Goal: Task Accomplishment & Management: Complete application form

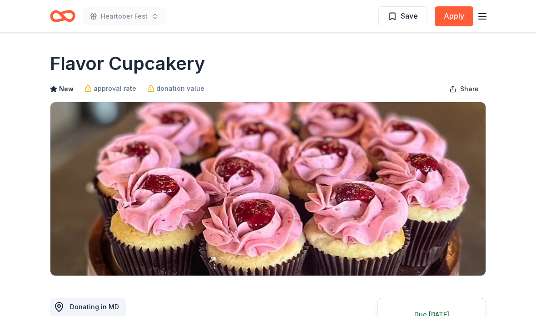
scroll to position [-72, -119]
click at [481, 18] on icon "button" at bounding box center [482, 16] width 11 height 11
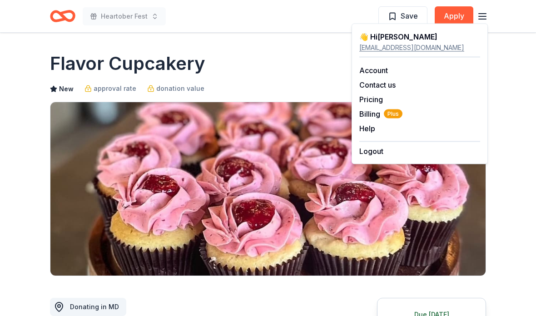
click at [66, 17] on icon "Home" at bounding box center [62, 15] width 25 height 21
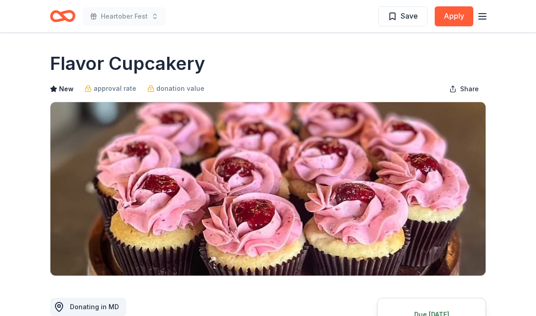
click at [71, 11] on icon "Home" at bounding box center [67, 15] width 14 height 9
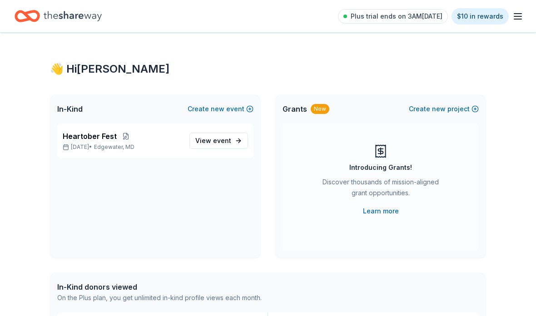
click at [75, 18] on icon "Home" at bounding box center [73, 16] width 58 height 10
click at [522, 18] on icon "button" at bounding box center [517, 16] width 11 height 11
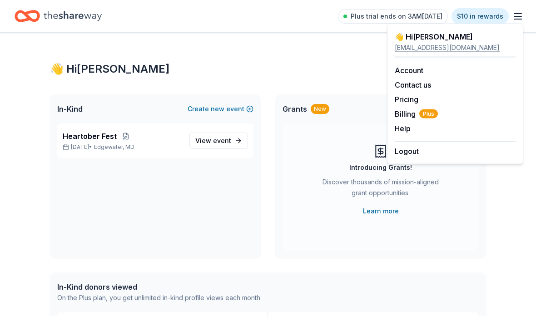
click at [272, 217] on div "In-Kind Create new event Heartober Fest Oct 02, 2025 • Edgewater, MD View event…" at bounding box center [268, 176] width 436 height 164
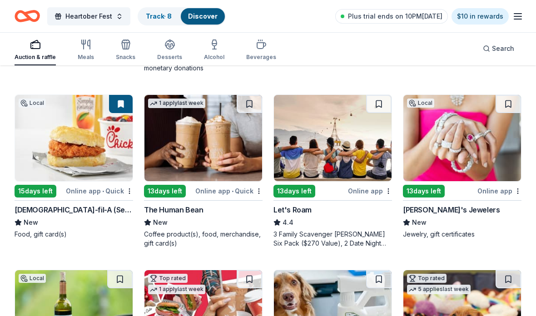
scroll to position [249, 0]
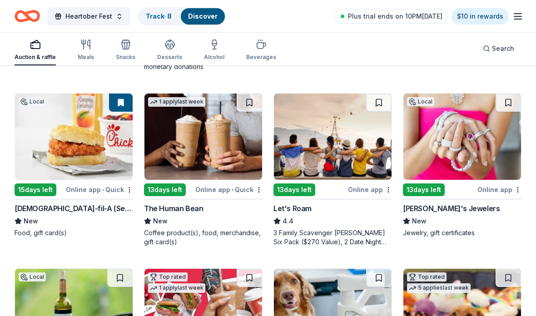
click at [484, 144] on img at bounding box center [462, 137] width 118 height 86
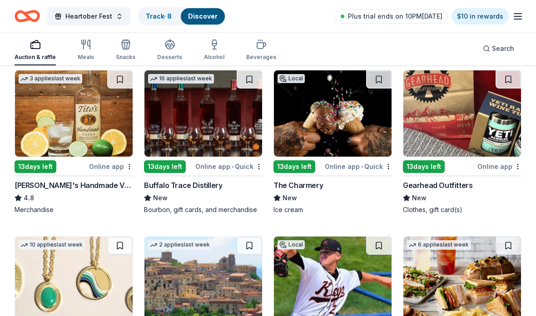
scroll to position [1476, 0]
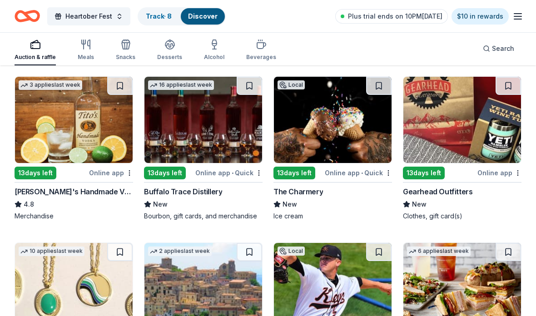
click at [453, 134] on img at bounding box center [462, 120] width 118 height 86
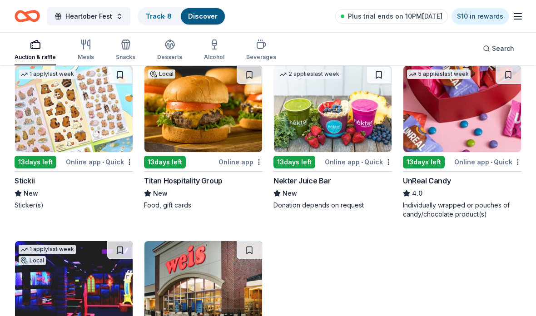
scroll to position [3193, 0]
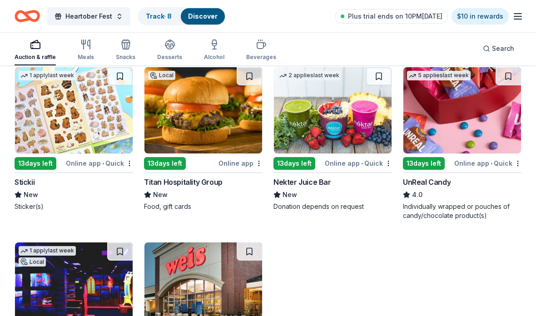
click at [491, 134] on img at bounding box center [462, 110] width 118 height 86
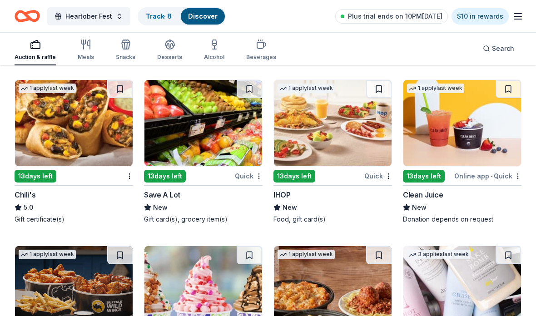
scroll to position [5406, 0]
click at [93, 143] on img at bounding box center [74, 123] width 118 height 86
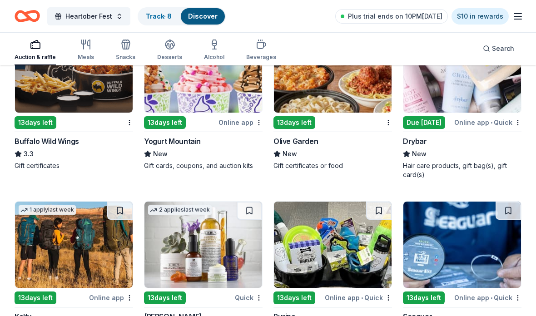
scroll to position [5643, 0]
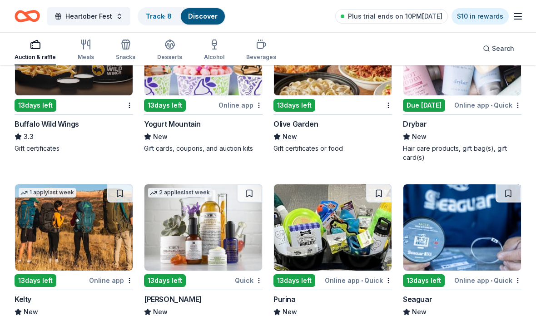
click at [489, 80] on img at bounding box center [462, 52] width 118 height 86
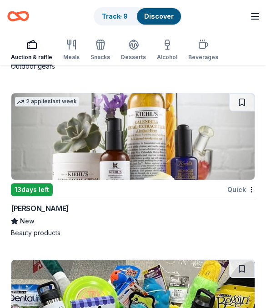
scroll to position [22283, 0]
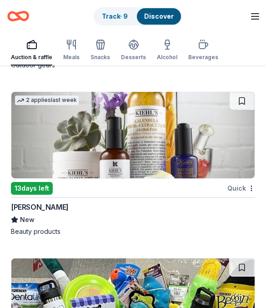
click at [208, 154] on img at bounding box center [132, 135] width 243 height 86
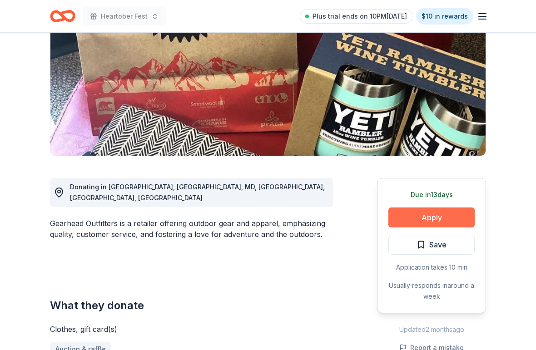
click at [443, 221] on button "Apply" at bounding box center [431, 218] width 86 height 20
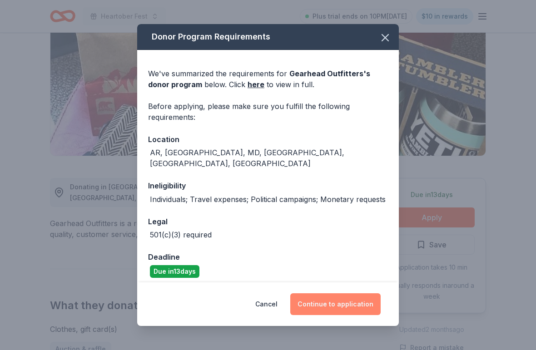
click at [349, 300] on button "Continue to application" at bounding box center [335, 304] width 90 height 22
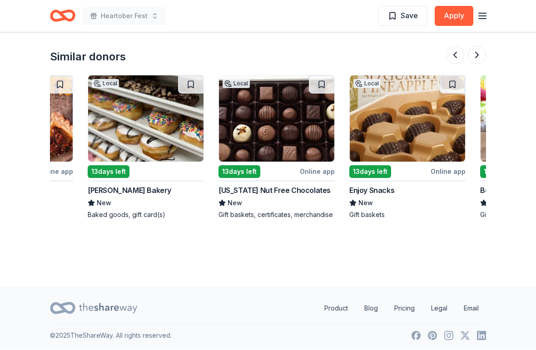
scroll to position [1054, 0]
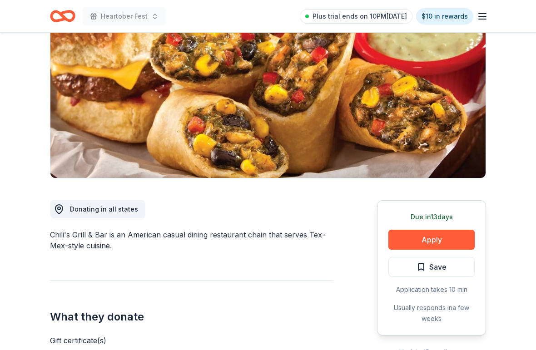
scroll to position [131, 0]
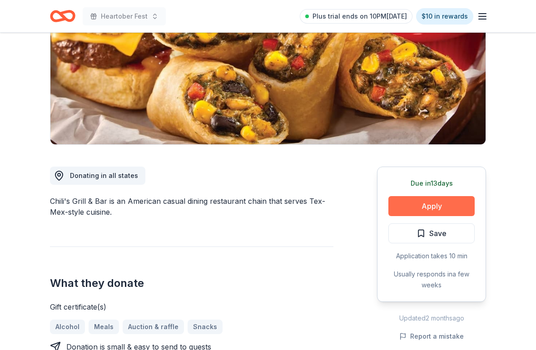
click at [451, 198] on button "Apply" at bounding box center [431, 206] width 86 height 20
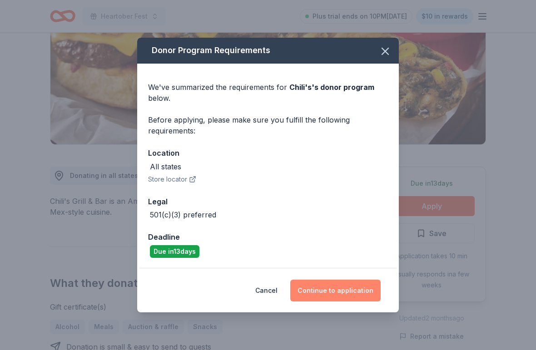
click at [362, 290] on button "Continue to application" at bounding box center [335, 291] width 90 height 22
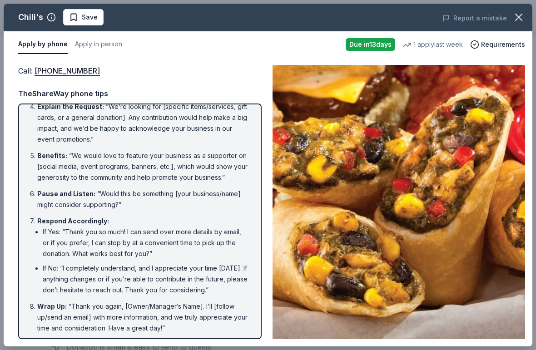
scroll to position [136, 0]
click at [521, 18] on icon "button" at bounding box center [518, 17] width 13 height 13
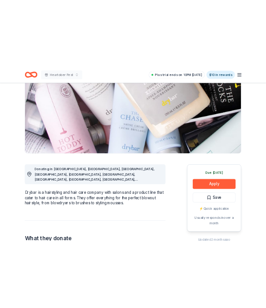
scroll to position [158, 0]
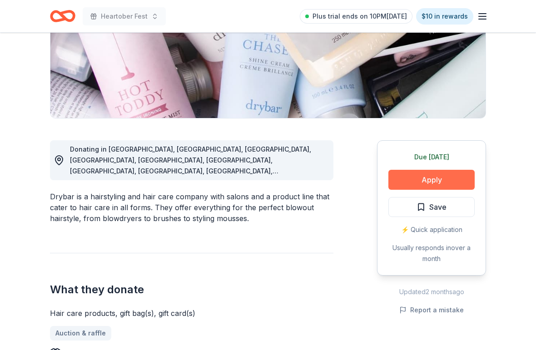
click at [455, 174] on button "Apply" at bounding box center [431, 180] width 86 height 20
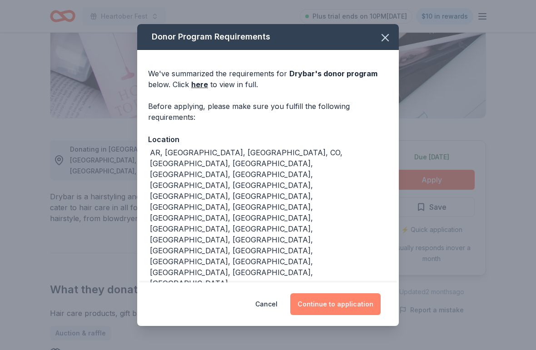
click at [345, 301] on button "Continue to application" at bounding box center [335, 304] width 90 height 22
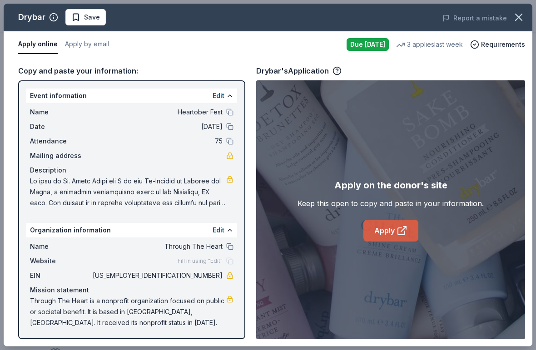
click at [393, 229] on link "Apply" at bounding box center [390, 231] width 55 height 22
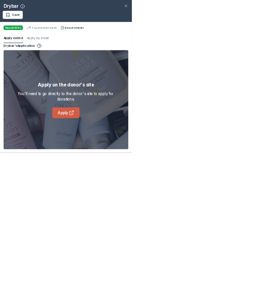
scroll to position [171, 0]
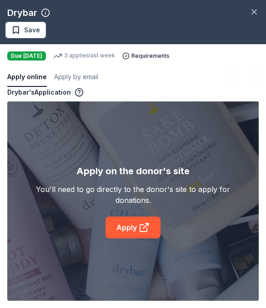
click at [247, 213] on div "Apply on the donor's site You'll need to go directly to the donor's site to app…" at bounding box center [132, 200] width 251 height 199
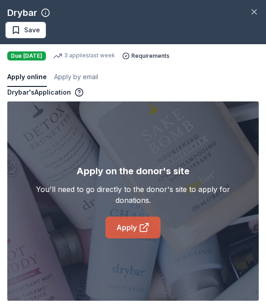
click at [147, 234] on link "Apply" at bounding box center [132, 227] width 55 height 22
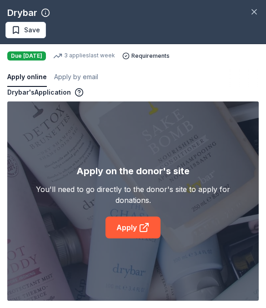
click at [243, 13] on div "Drybar Save" at bounding box center [133, 22] width 266 height 44
click at [36, 35] on span "Save" at bounding box center [32, 30] width 16 height 11
click at [255, 15] on icon "button" at bounding box center [253, 11] width 9 height 9
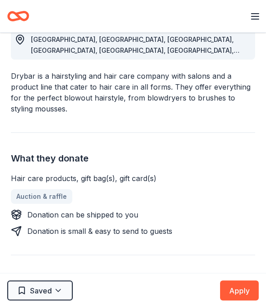
scroll to position [204, 0]
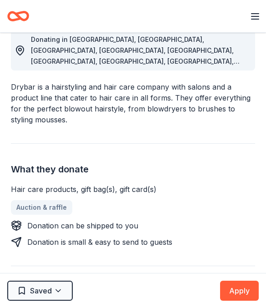
click at [25, 12] on icon "Home" at bounding box center [22, 16] width 12 height 8
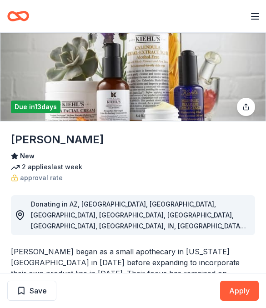
scroll to position [30, 0]
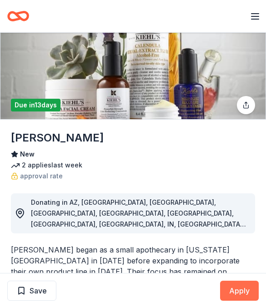
click at [239, 300] on button "Apply" at bounding box center [239, 290] width 39 height 20
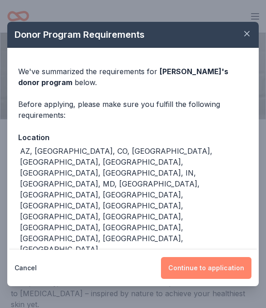
click at [217, 278] on button "Continue to application" at bounding box center [206, 268] width 90 height 22
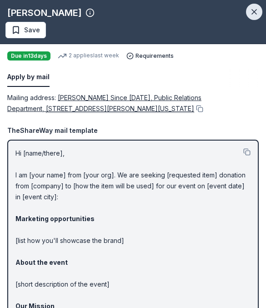
click at [250, 9] on icon "button" at bounding box center [253, 11] width 9 height 9
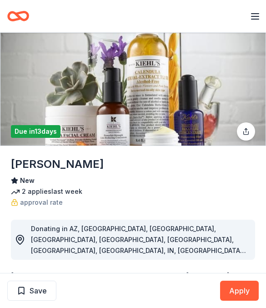
scroll to position [0, 0]
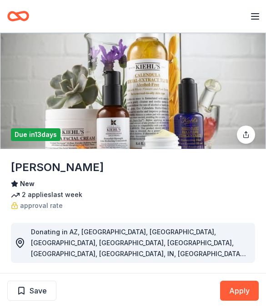
click at [10, 306] on div "Save Apply" at bounding box center [133, 290] width 266 height 35
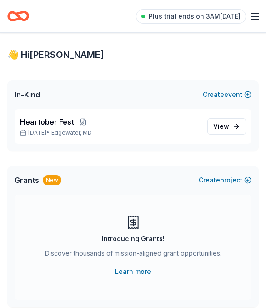
click at [23, 14] on icon "Home" at bounding box center [18, 15] width 22 height 21
click at [254, 21] on icon "button" at bounding box center [254, 16] width 11 height 11
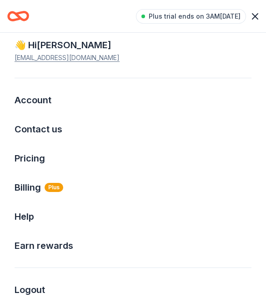
scroll to position [13, 0]
click at [259, 18] on html "Plus trial ends on 3AM, 8/27 $10 in rewards 👋 Hi Sarrah In-Kind Create new even…" at bounding box center [133, 154] width 266 height 308
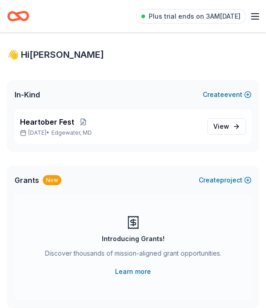
click at [14, 25] on icon "Home" at bounding box center [18, 15] width 22 height 21
click at [28, 56] on div "👋 Hi Sarrah" at bounding box center [132, 54] width 251 height 15
click at [231, 122] on link "View event" at bounding box center [226, 126] width 39 height 16
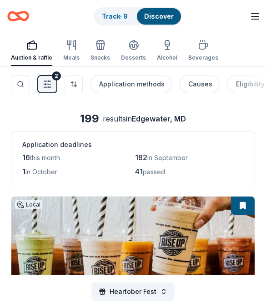
click at [49, 82] on icon "button" at bounding box center [47, 84] width 9 height 9
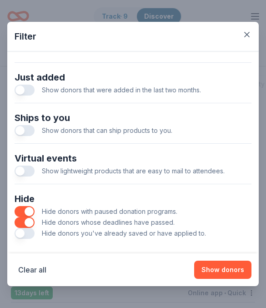
scroll to position [383, 0]
click at [169, 236] on span "Hide donors you've already saved or have applied to." at bounding box center [124, 233] width 164 height 8
click at [21, 235] on button "button" at bounding box center [25, 233] width 20 height 11
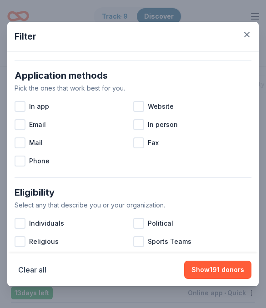
scroll to position [150, 0]
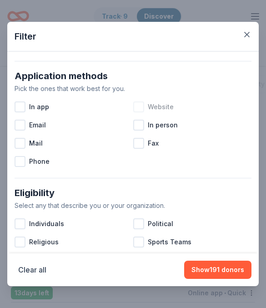
click at [142, 108] on div at bounding box center [138, 106] width 11 height 11
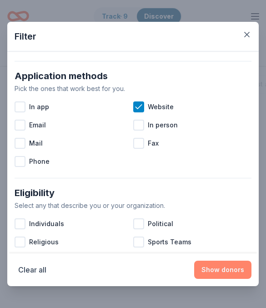
click at [236, 273] on button "Show donors" at bounding box center [222, 269] width 57 height 18
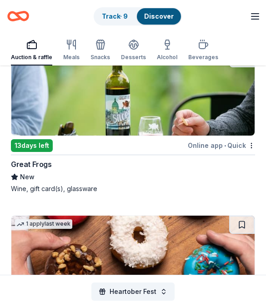
scroll to position [147, 0]
click at [48, 99] on img at bounding box center [132, 93] width 243 height 86
click at [37, 101] on img at bounding box center [132, 93] width 243 height 86
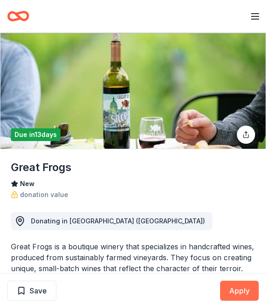
click at [244, 292] on button "Apply" at bounding box center [239, 290] width 39 height 20
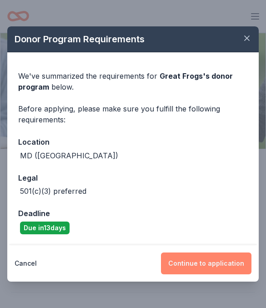
click at [215, 255] on button "Continue to application" at bounding box center [206, 263] width 90 height 22
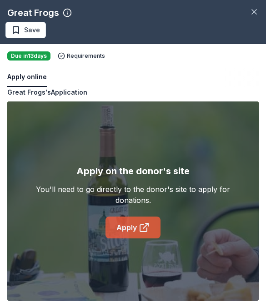
click at [138, 221] on link "Apply" at bounding box center [132, 227] width 55 height 22
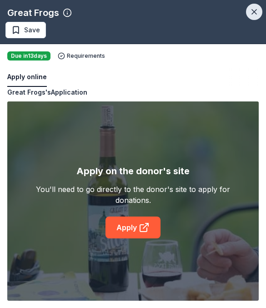
click at [250, 14] on icon "button" at bounding box center [253, 11] width 9 height 9
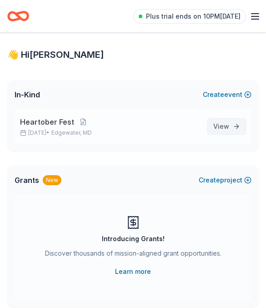
click at [228, 133] on link "View event" at bounding box center [226, 126] width 39 height 16
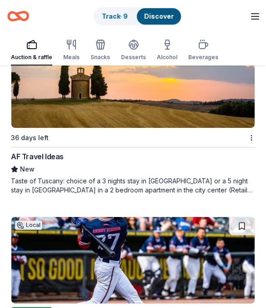
scroll to position [3341, 0]
click at [23, 114] on img at bounding box center [132, 84] width 243 height 86
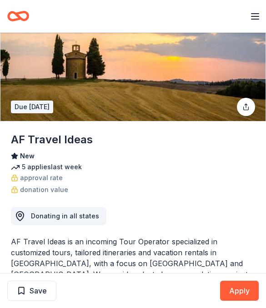
scroll to position [29, 0]
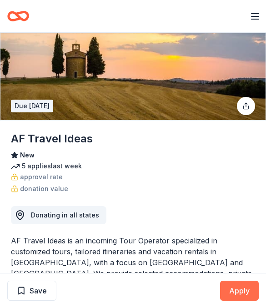
click at [236, 300] on button "Apply" at bounding box center [239, 290] width 39 height 20
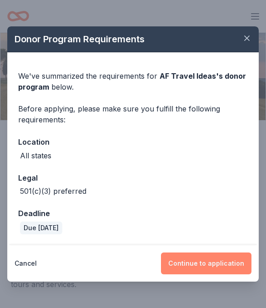
click at [224, 274] on button "Continue to application" at bounding box center [206, 263] width 90 height 22
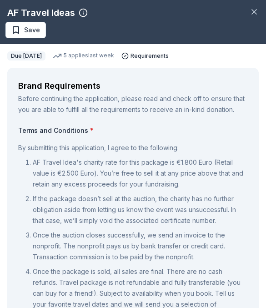
scroll to position [0, 0]
click at [258, 8] on icon "button" at bounding box center [253, 11] width 9 height 9
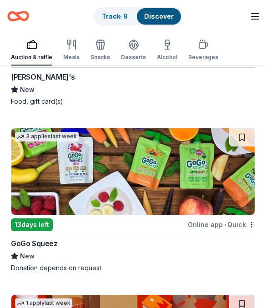
scroll to position [23430, 0]
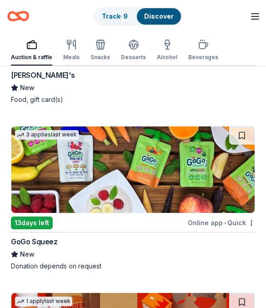
click at [213, 197] on img at bounding box center [132, 170] width 243 height 86
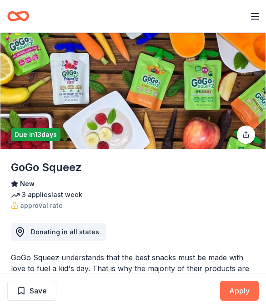
click at [234, 290] on button "Apply" at bounding box center [239, 290] width 39 height 20
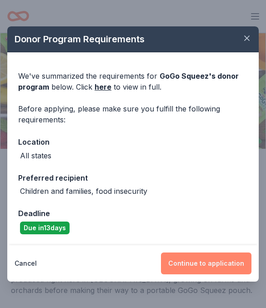
click at [217, 262] on button "Continue to application" at bounding box center [206, 263] width 90 height 22
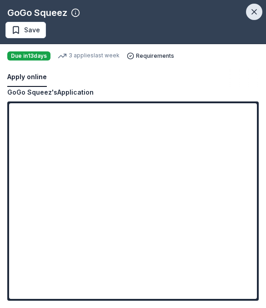
click at [258, 13] on icon "button" at bounding box center [253, 11] width 9 height 9
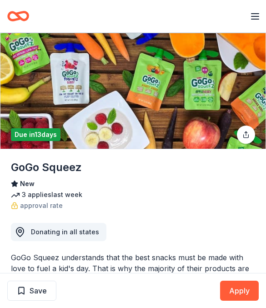
click at [253, 17] on icon "button" at bounding box center [254, 16] width 11 height 11
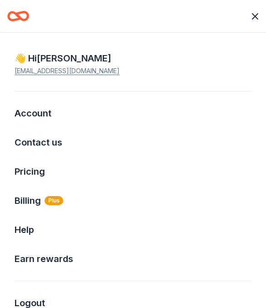
click at [256, 25] on html "10% Heartober Fest Plus trial ends on 10PM, 8/26 $10 in rewards Due in 13 days …" at bounding box center [133, 154] width 266 height 308
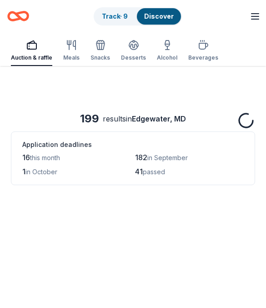
scroll to position [23444, 0]
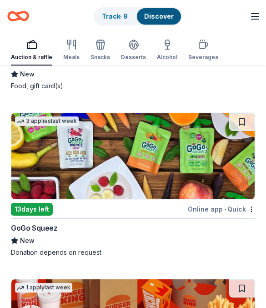
click at [256, 18] on icon "button" at bounding box center [254, 16] width 11 height 11
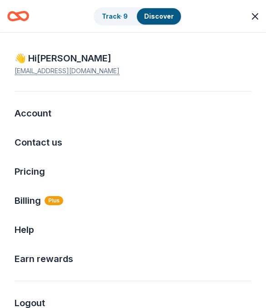
click at [236, 82] on div "👋 Hi Sarrah sarrahmwill@gmail.com" at bounding box center [133, 71] width 237 height 40
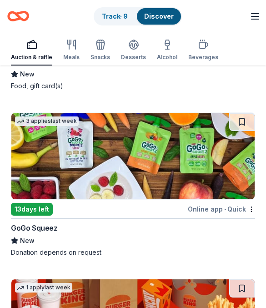
scroll to position [6439, 0]
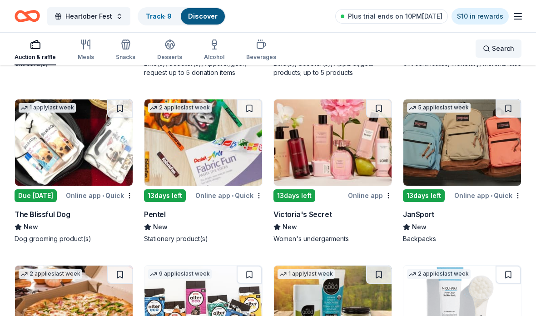
click at [265, 45] on span "Search" at bounding box center [503, 48] width 22 height 11
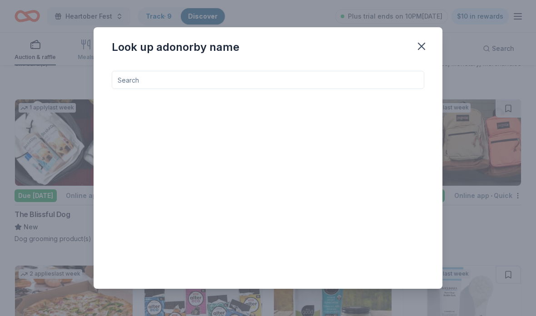
click at [265, 73] on input at bounding box center [268, 80] width 313 height 18
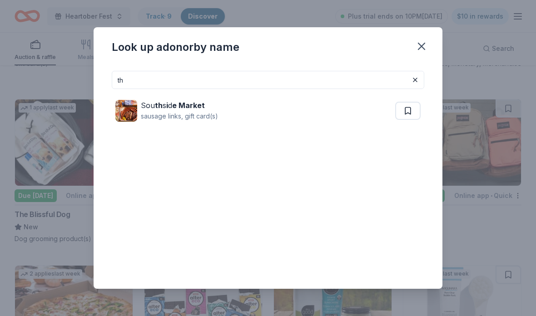
type input "t"
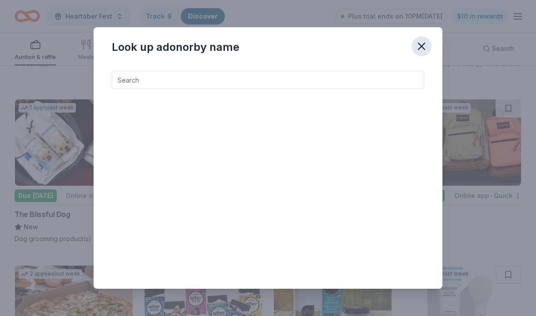
click at [265, 49] on icon "button" at bounding box center [421, 46] width 6 height 6
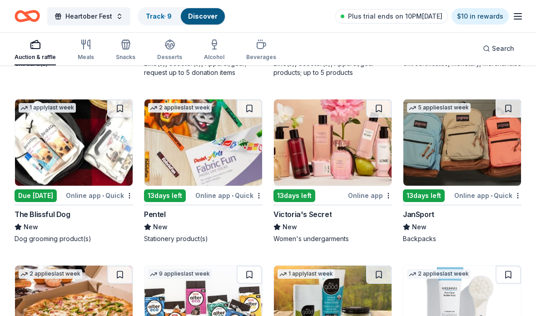
click at [84, 143] on img at bounding box center [74, 142] width 118 height 86
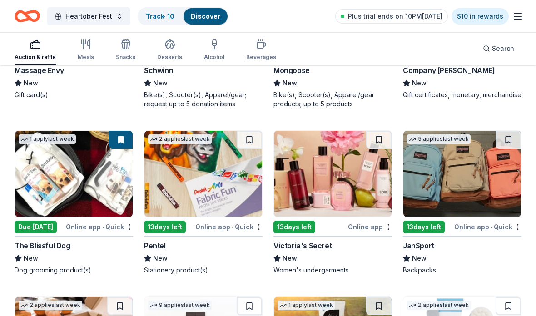
scroll to position [6407, 0]
click at [265, 192] on img at bounding box center [333, 174] width 118 height 86
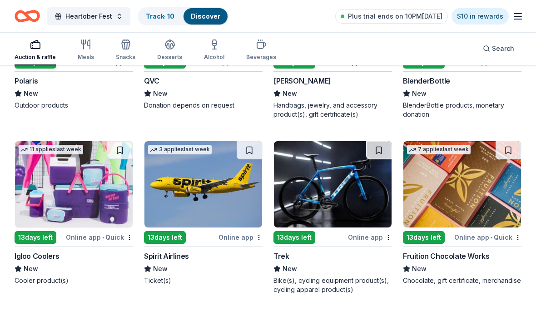
scroll to position [6948, 0]
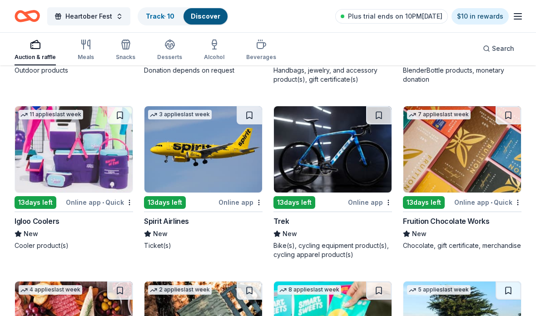
click at [87, 149] on img at bounding box center [74, 150] width 118 height 86
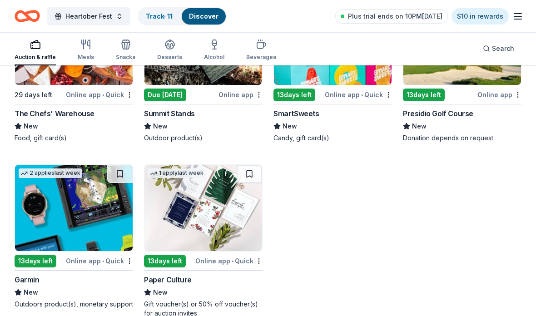
scroll to position [7232, 0]
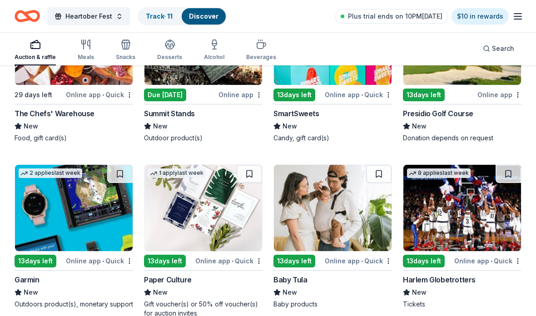
click at [235, 235] on img at bounding box center [203, 208] width 118 height 86
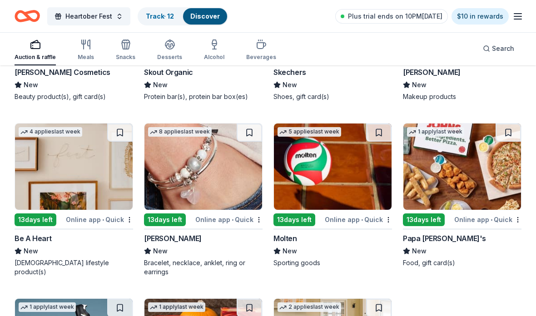
scroll to position [8298, 0]
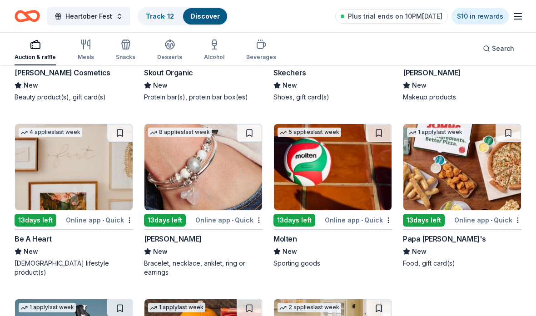
click at [96, 179] on img at bounding box center [74, 167] width 118 height 86
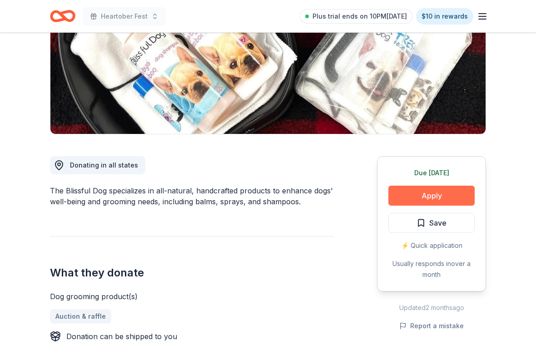
click at [452, 193] on button "Apply" at bounding box center [431, 196] width 86 height 20
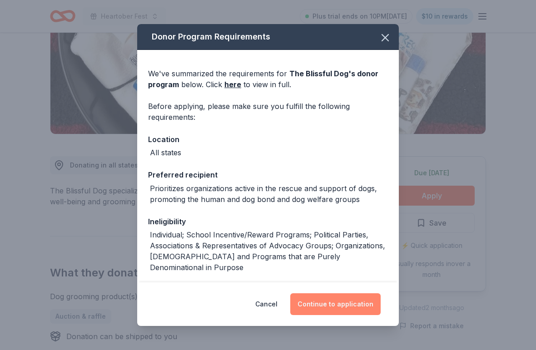
click at [353, 309] on button "Continue to application" at bounding box center [335, 304] width 90 height 22
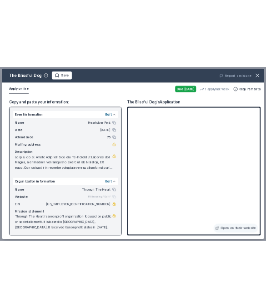
scroll to position [155, 0]
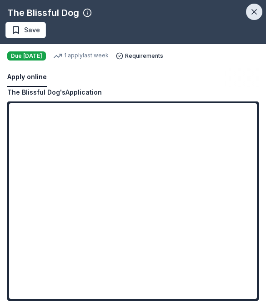
click at [258, 7] on icon "button" at bounding box center [253, 11] width 9 height 9
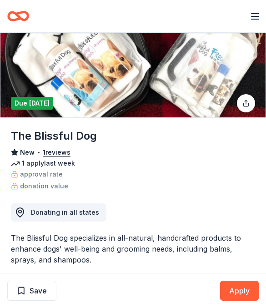
scroll to position [0, 0]
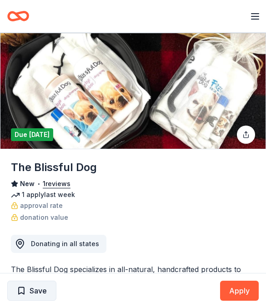
click at [37, 287] on span "Save" at bounding box center [38, 290] width 17 height 12
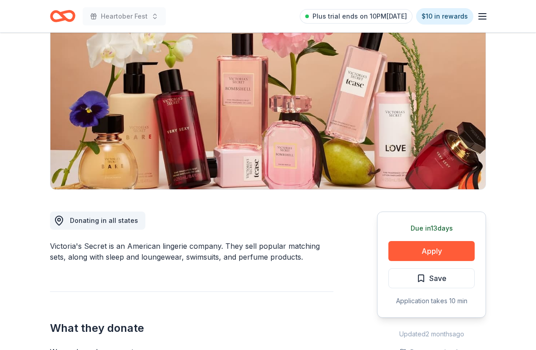
scroll to position [90, 0]
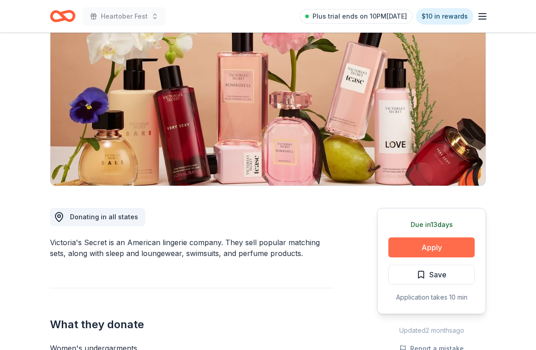
click at [445, 249] on button "Apply" at bounding box center [431, 248] width 86 height 20
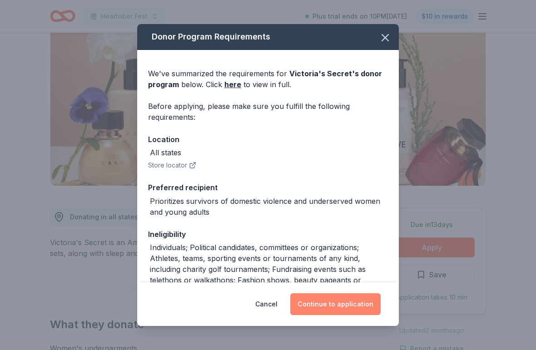
click at [362, 315] on button "Continue to application" at bounding box center [335, 304] width 90 height 22
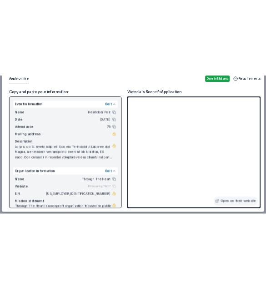
scroll to position [226, 0]
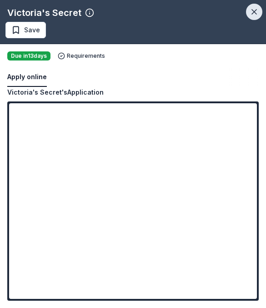
click at [257, 16] on icon "button" at bounding box center [253, 11] width 9 height 9
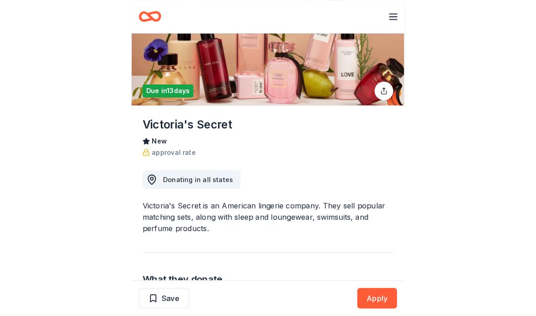
scroll to position [69, 0]
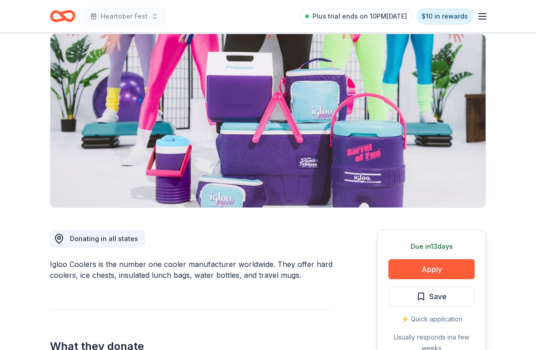
scroll to position [123, 0]
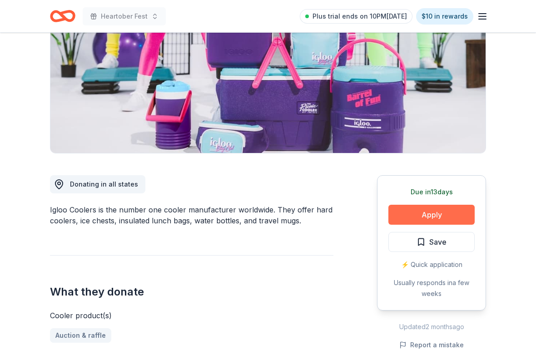
click at [468, 212] on button "Apply" at bounding box center [431, 215] width 86 height 20
click at [348, 282] on div "Donating in all states Igloo Coolers is the number one cooler manufacturer worl…" at bounding box center [268, 309] width 436 height 310
click at [424, 213] on button "Apply" at bounding box center [431, 215] width 86 height 20
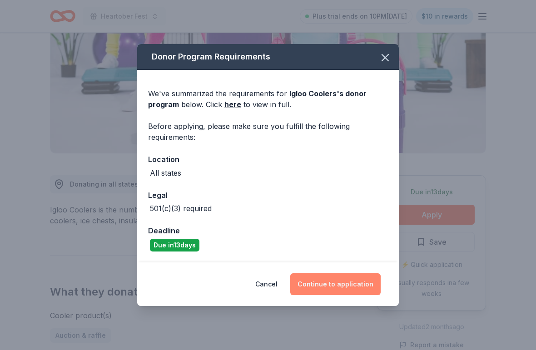
click at [358, 283] on button "Continue to application" at bounding box center [335, 284] width 90 height 22
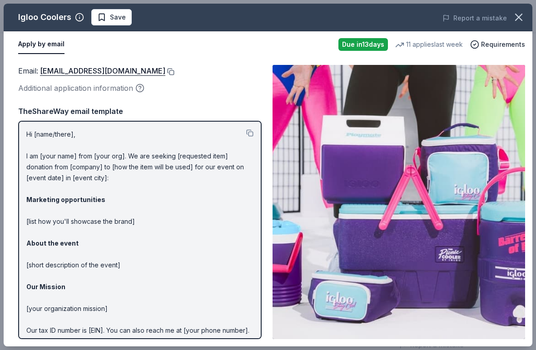
click at [165, 71] on button at bounding box center [169, 71] width 9 height 7
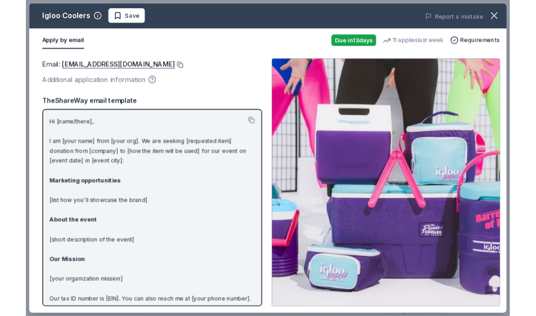
scroll to position [159, 0]
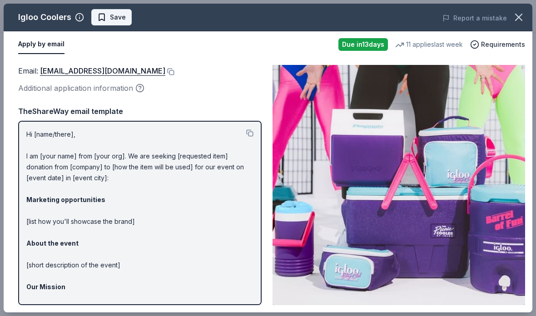
click at [113, 23] on button "Save" at bounding box center [111, 17] width 40 height 16
click at [521, 14] on icon "button" at bounding box center [518, 17] width 13 height 13
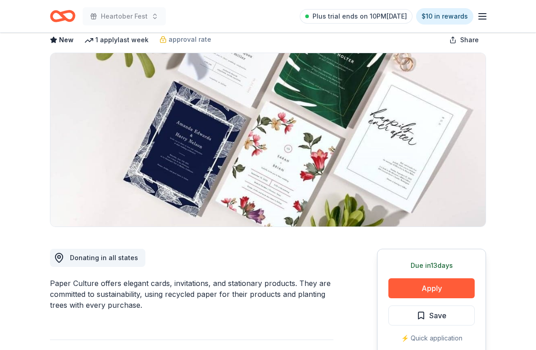
scroll to position [73, 0]
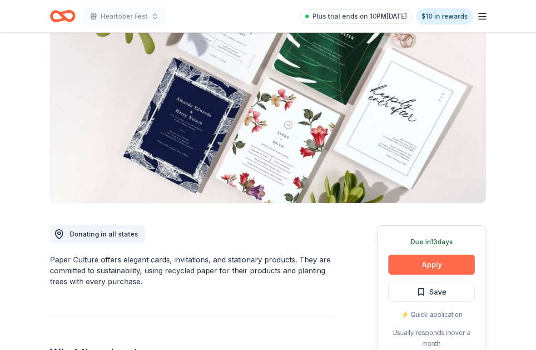
click at [438, 271] on button "Apply" at bounding box center [431, 265] width 86 height 20
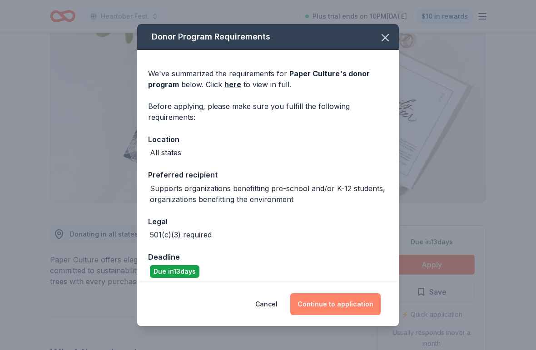
click at [357, 308] on button "Continue to application" at bounding box center [335, 304] width 90 height 22
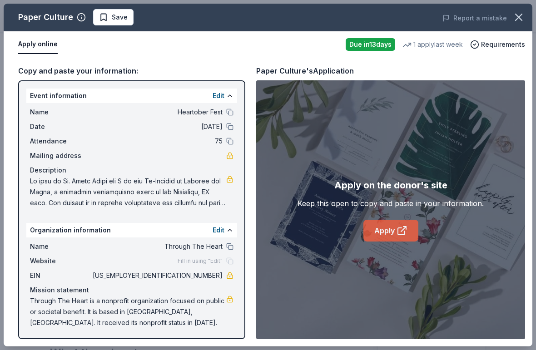
click at [404, 228] on icon at bounding box center [404, 228] width 3 height 3
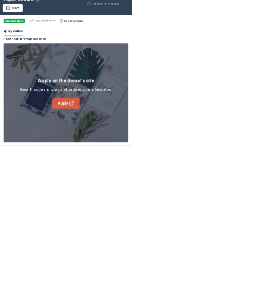
scroll to position [86, 0]
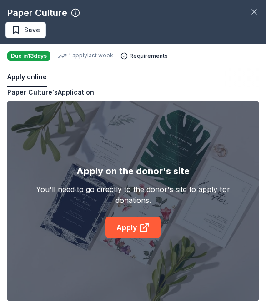
click at [258, 208] on div "Apply on the donor's site You'll need to go directly to the donor's site to app…" at bounding box center [132, 200] width 251 height 199
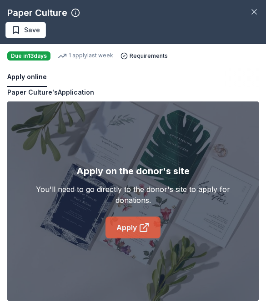
click at [150, 229] on link "Apply" at bounding box center [132, 227] width 55 height 22
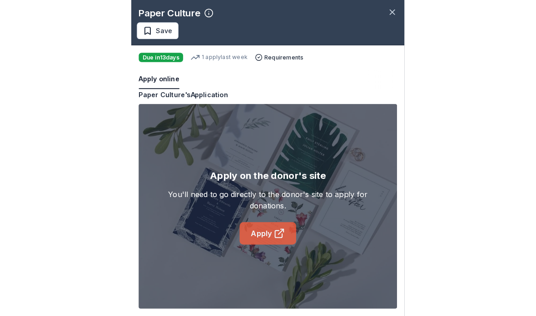
scroll to position [109, 0]
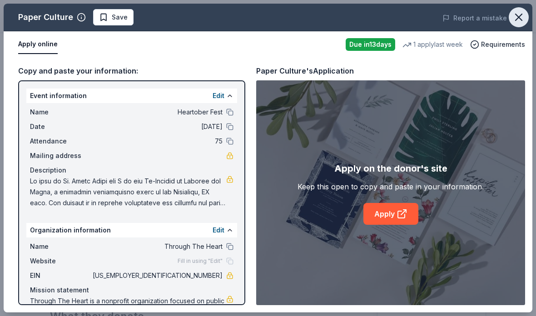
click at [517, 15] on icon "button" at bounding box center [518, 17] width 13 height 13
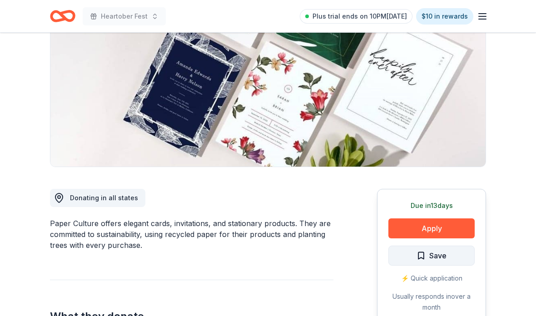
click at [448, 257] on button "Save" at bounding box center [431, 256] width 86 height 20
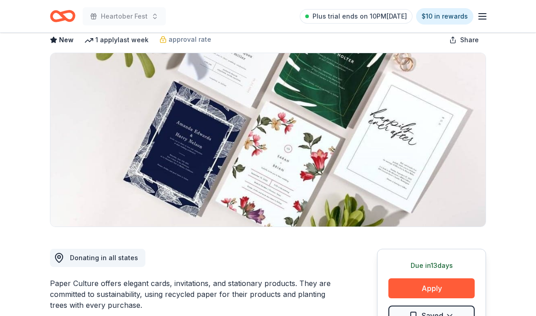
scroll to position [0, 0]
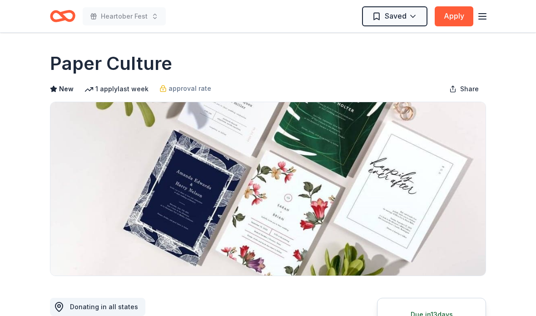
click at [137, 28] on div "Heartober Fest Saved Apply" at bounding box center [267, 16] width 465 height 32
click at [60, 22] on icon "Home" at bounding box center [62, 15] width 25 height 21
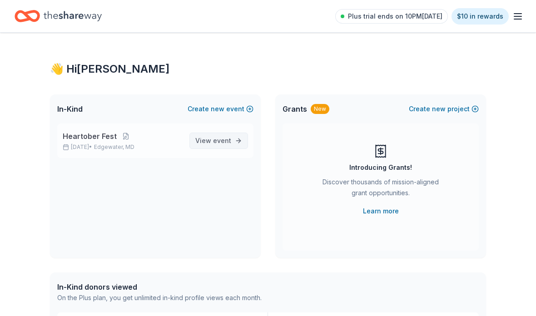
click at [229, 144] on span "event" at bounding box center [222, 141] width 18 height 8
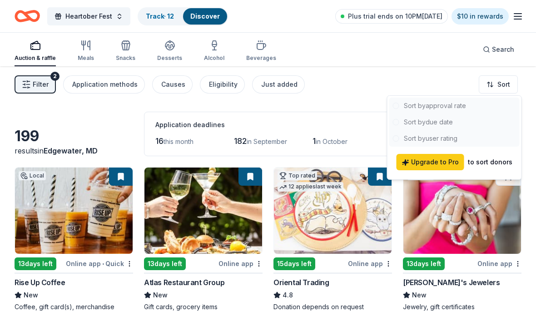
click at [34, 87] on html "Heartober Fest Track · 12 Discover Plus trial ends on 10PM, 8/26 $10 in rewards…" at bounding box center [268, 158] width 536 height 316
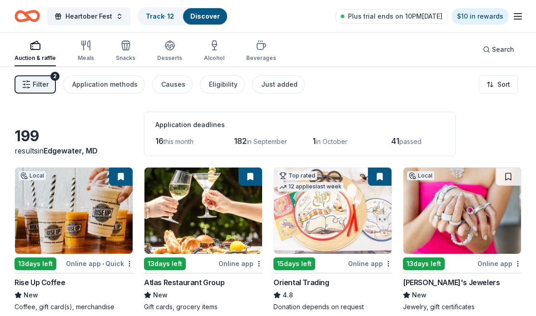
click at [40, 87] on span "Filter" at bounding box center [41, 84] width 16 height 11
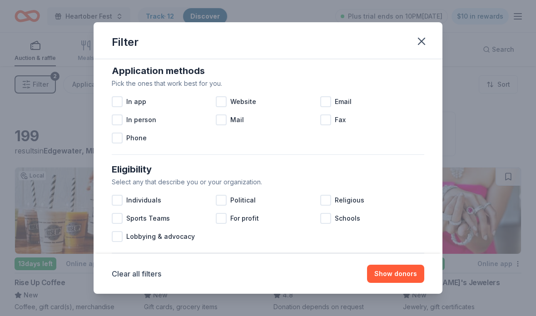
scroll to position [175, 0]
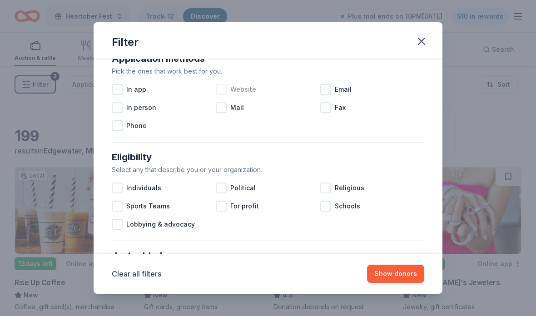
click at [219, 83] on div "Website" at bounding box center [268, 89] width 104 height 18
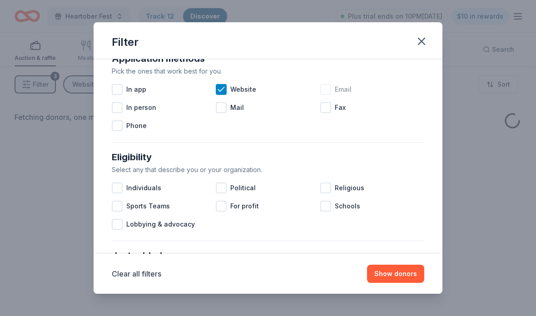
click at [328, 94] on div at bounding box center [325, 89] width 11 height 11
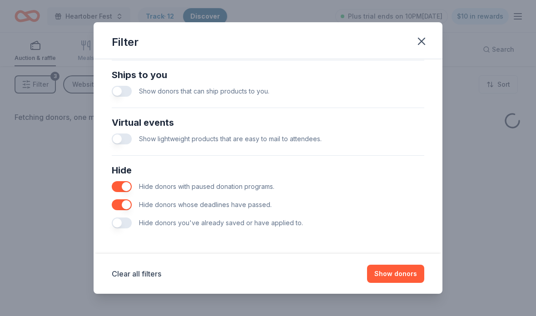
scroll to position [404, 0]
click at [119, 220] on button "button" at bounding box center [122, 223] width 20 height 11
click at [405, 277] on button "Show donors" at bounding box center [395, 274] width 57 height 18
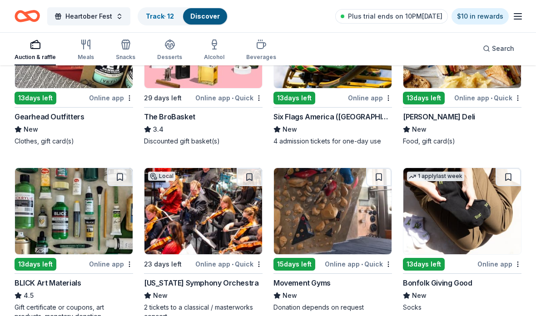
scroll to position [1550, 0]
click at [41, 45] on div "button" at bounding box center [35, 44] width 41 height 11
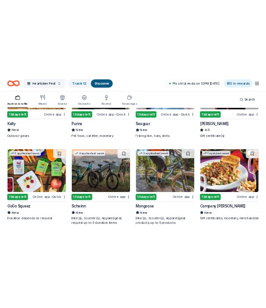
scroll to position [4646, 0]
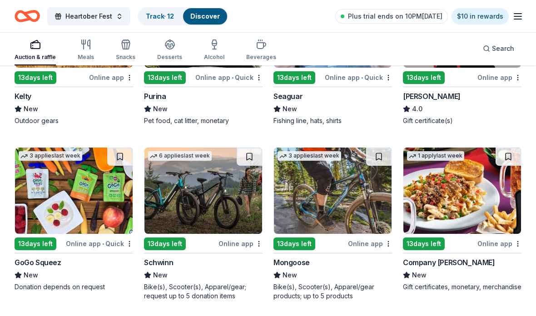
click at [232, 212] on img at bounding box center [203, 191] width 118 height 86
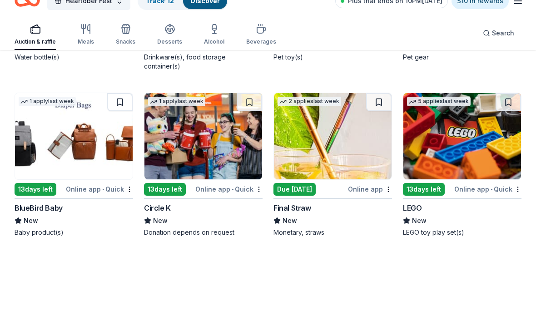
scroll to position [5901, 0]
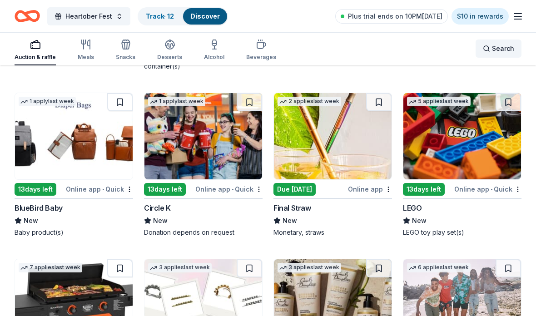
click at [488, 49] on div "Search" at bounding box center [498, 48] width 31 height 11
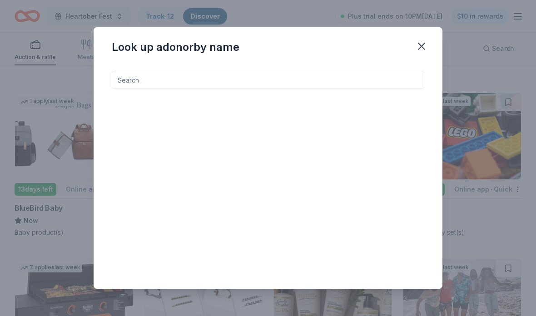
click at [357, 83] on input at bounding box center [268, 80] width 313 height 18
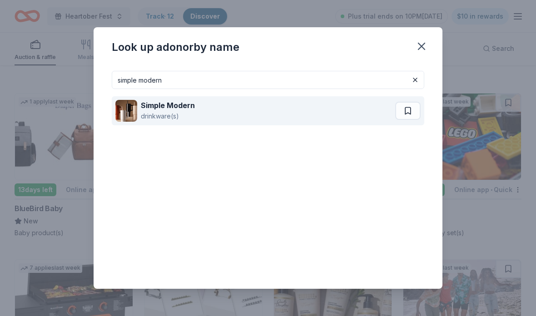
type input "simple modern"
click at [306, 117] on div "Simple Modern drinkware(s)" at bounding box center [255, 110] width 280 height 29
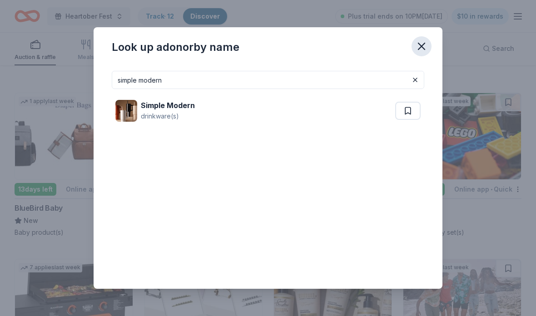
click at [424, 42] on icon "button" at bounding box center [421, 46] width 13 height 13
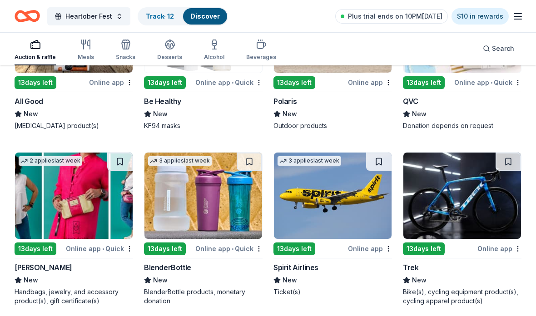
scroll to position [5157, 0]
click at [358, 214] on img at bounding box center [333, 196] width 118 height 86
click at [493, 53] on span "Search" at bounding box center [503, 48] width 22 height 11
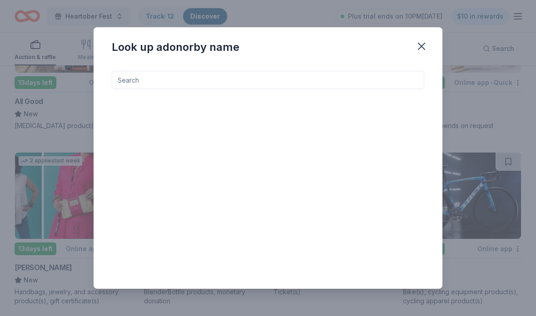
click at [358, 84] on input at bounding box center [268, 80] width 313 height 18
type input "S"
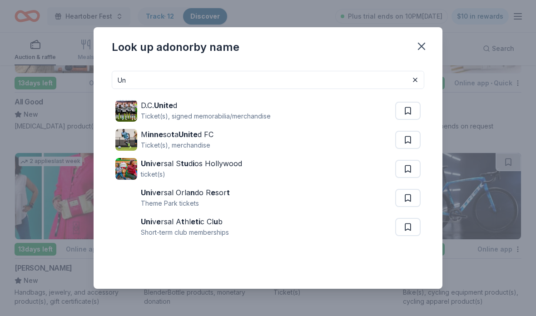
type input "U"
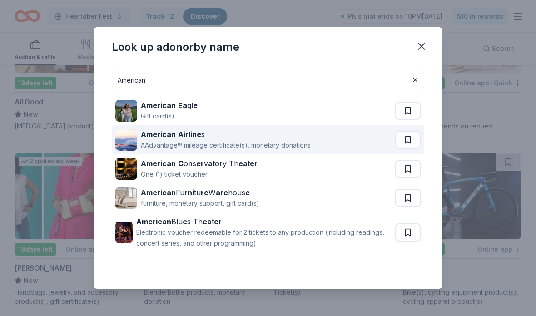
type input "American"
click at [296, 143] on div "AAdvantage® mileage certificate(s), monetary donations" at bounding box center [226, 145] width 170 height 11
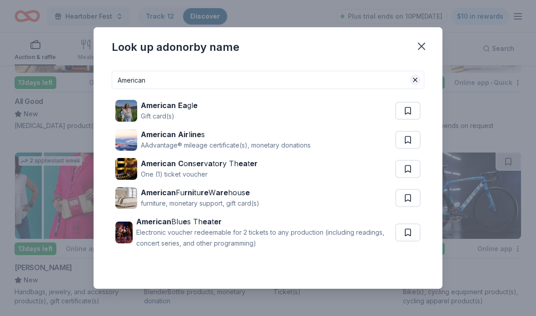
click at [413, 82] on button at bounding box center [415, 80] width 11 height 11
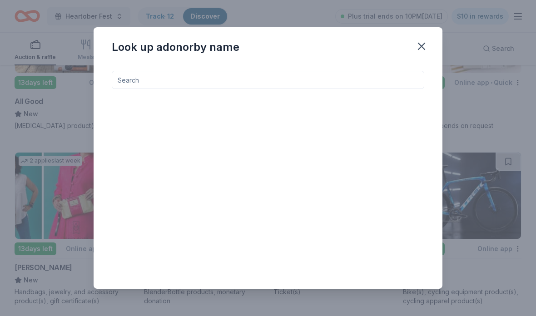
click at [357, 88] on input at bounding box center [268, 80] width 313 height 18
type input "d"
type input "H"
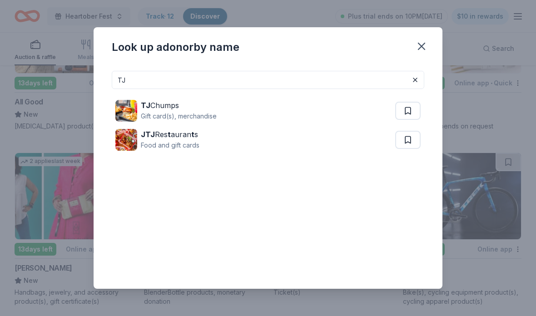
type input "T"
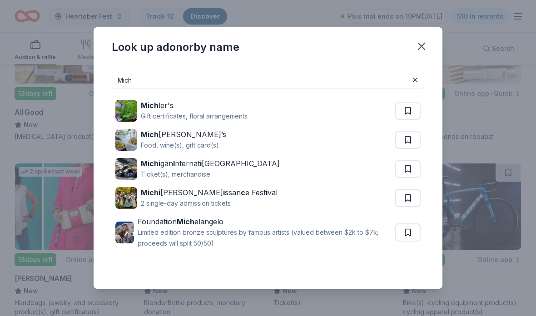
scroll to position [5144, 0]
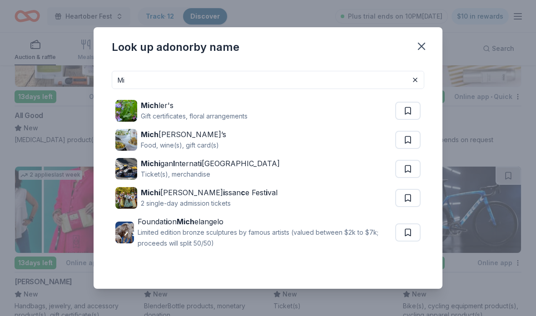
type input "M"
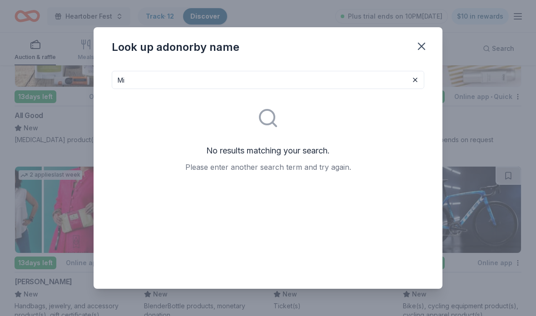
type input "M"
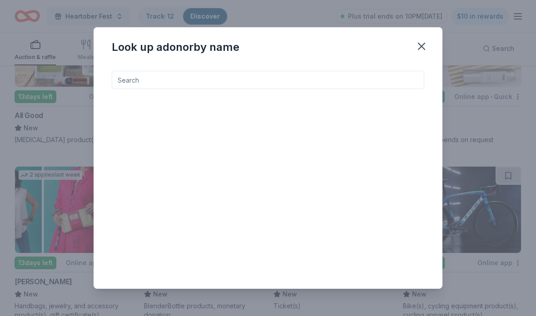
click at [273, 84] on input at bounding box center [268, 80] width 313 height 18
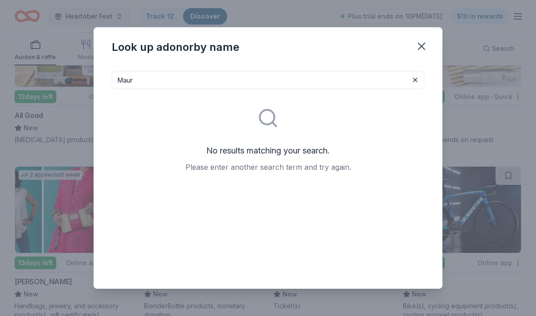
scroll to position [5144, 0]
type input "Maur"
click at [419, 44] on icon "button" at bounding box center [421, 46] width 6 height 6
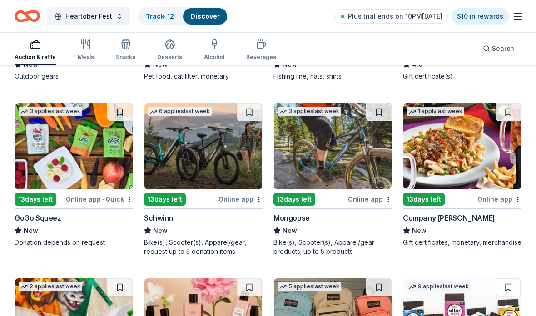
scroll to position [4683, 0]
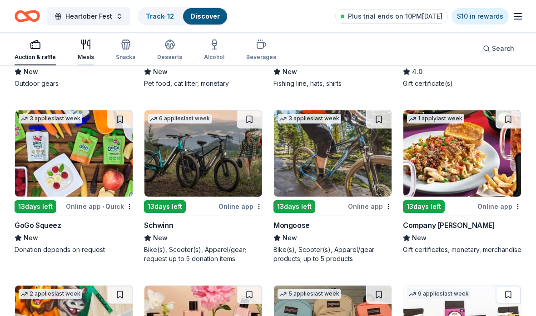
click at [80, 46] on icon "button" at bounding box center [85, 44] width 11 height 11
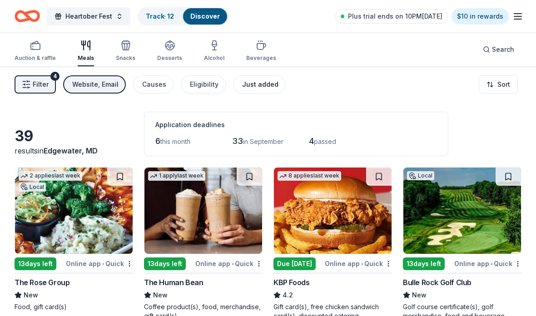
click at [236, 93] on button "Just added" at bounding box center [259, 84] width 53 height 18
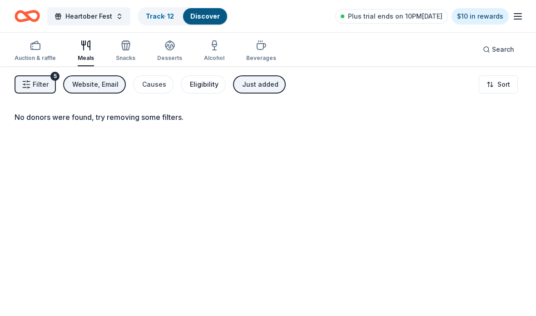
click at [192, 90] on button "Eligibility" at bounding box center [203, 84] width 45 height 18
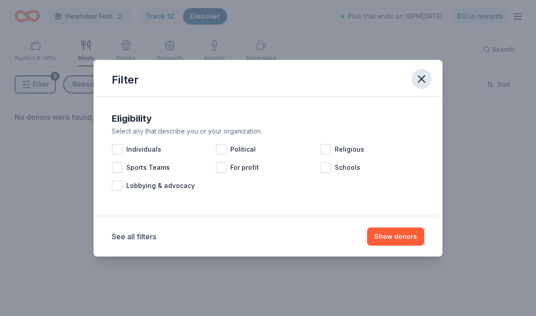
click at [423, 85] on icon "button" at bounding box center [421, 79] width 13 height 13
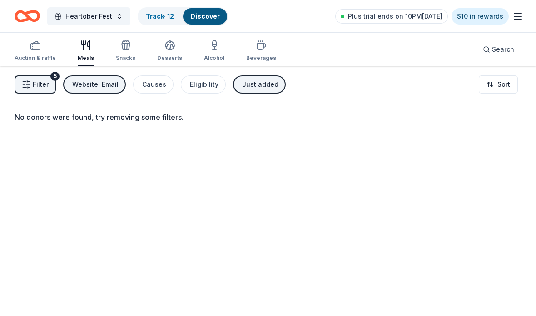
click at [242, 80] on div "Just added" at bounding box center [260, 84] width 36 height 11
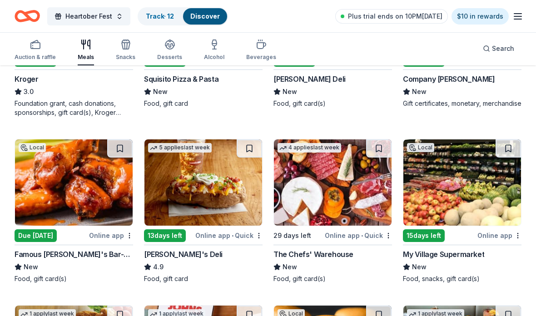
scroll to position [554, 0]
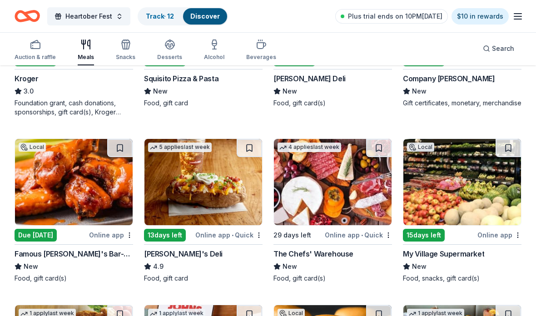
click at [362, 201] on img at bounding box center [333, 182] width 118 height 86
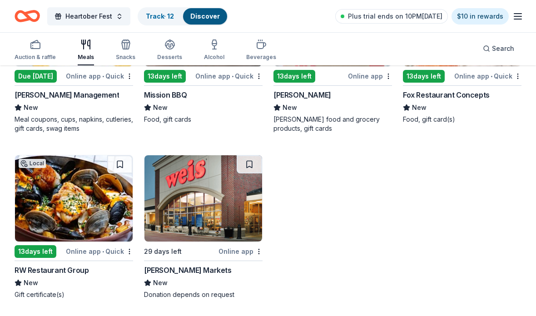
scroll to position [1241, 0]
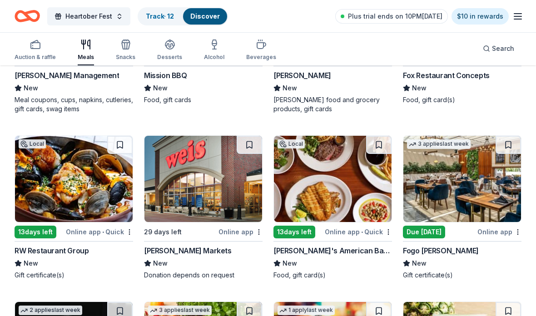
click at [484, 180] on img at bounding box center [462, 179] width 118 height 86
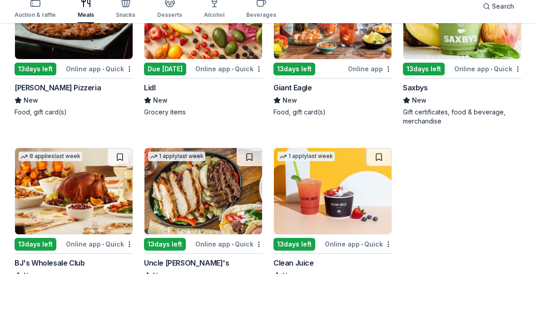
scroll to position [1565, 0]
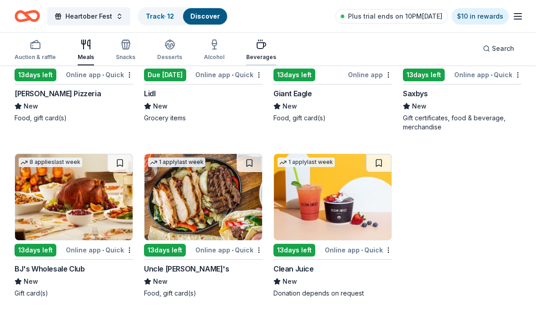
click at [262, 48] on icon "button" at bounding box center [261, 44] width 11 height 11
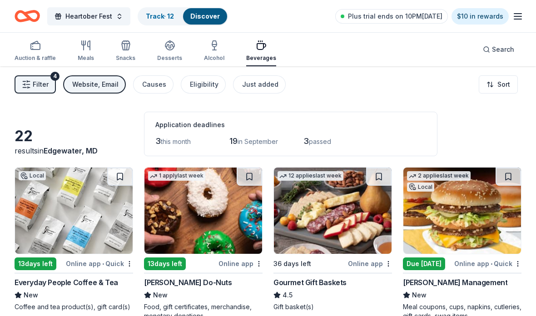
click at [88, 214] on img at bounding box center [74, 211] width 118 height 86
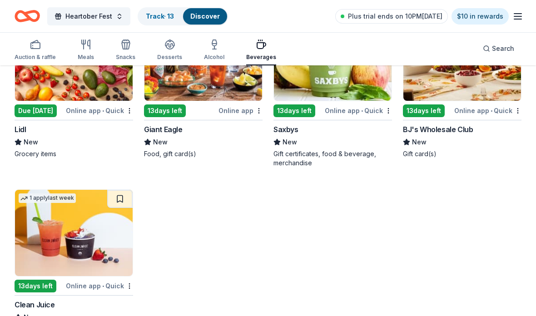
scroll to position [854, 0]
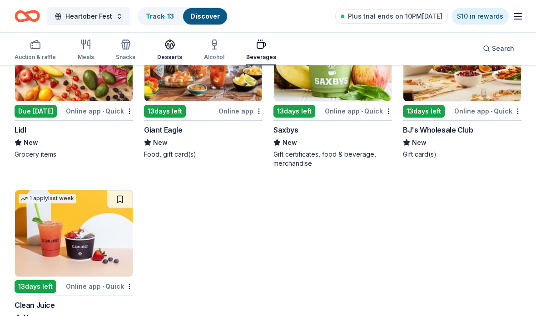
click at [168, 43] on icon "button" at bounding box center [169, 44] width 11 height 11
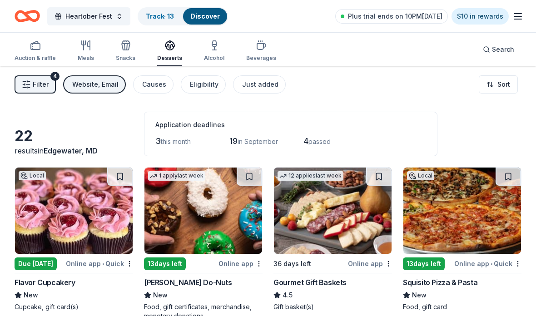
click at [204, 16] on link "Discover" at bounding box center [205, 16] width 30 height 8
click at [173, 12] on link "Track · 13" at bounding box center [160, 16] width 28 height 8
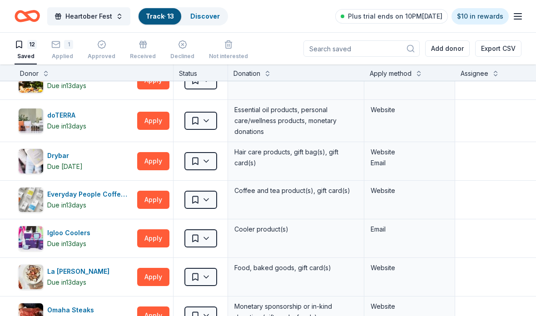
scroll to position [20, 0]
click at [203, 19] on link "Discover" at bounding box center [205, 16] width 30 height 8
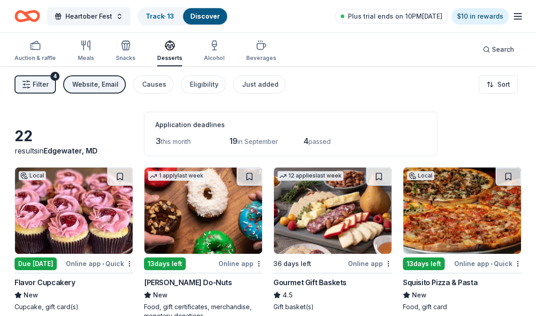
click at [39, 90] on button "Filter 4" at bounding box center [35, 84] width 41 height 18
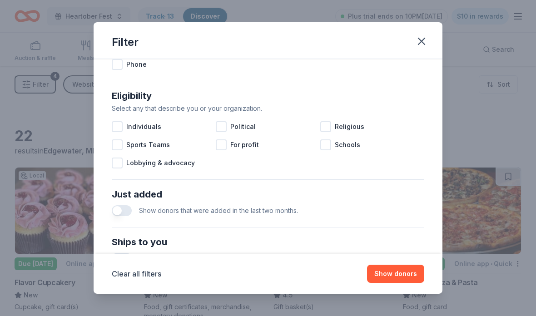
scroll to position [208, 0]
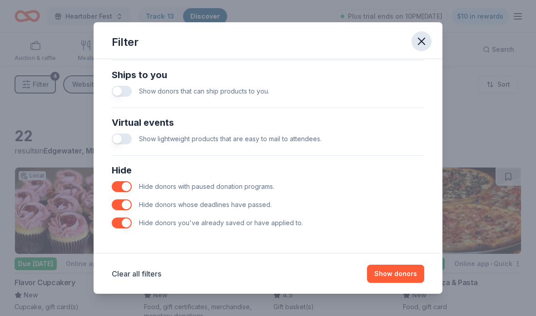
click at [419, 48] on icon "button" at bounding box center [421, 41] width 13 height 13
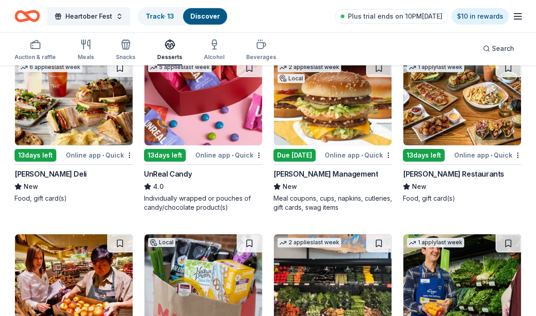
scroll to position [284, 0]
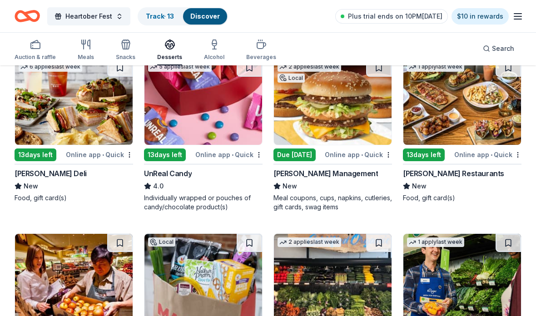
click at [492, 109] on img at bounding box center [462, 102] width 118 height 86
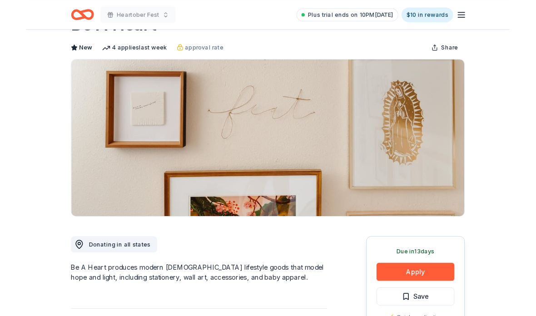
scroll to position [35, 0]
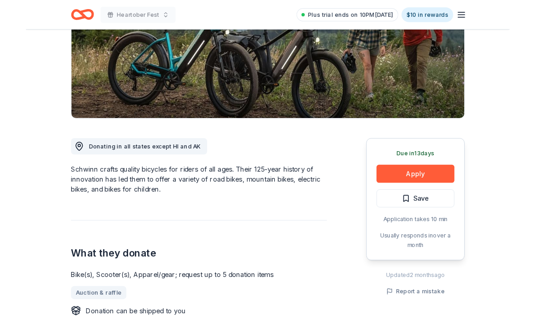
scroll to position [187, 0]
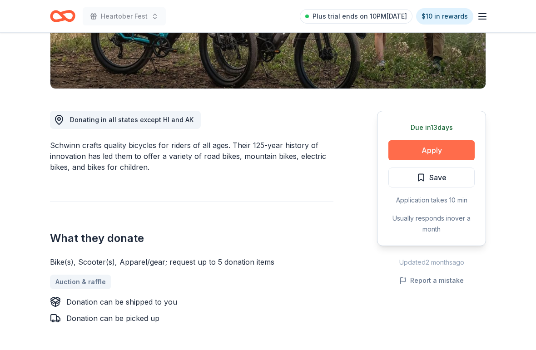
click at [461, 150] on button "Apply" at bounding box center [431, 150] width 86 height 20
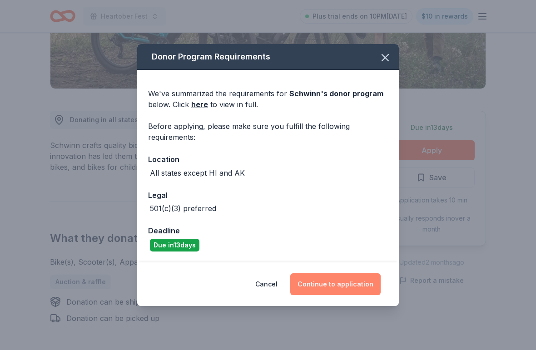
click at [359, 285] on button "Continue to application" at bounding box center [335, 284] width 90 height 22
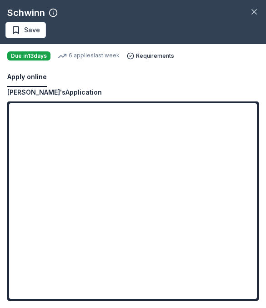
scroll to position [0, 0]
click at [181, 300] on div "Copy and paste your information: Event information Edit Name Heartober Fest Dat…" at bounding box center [133, 197] width 266 height 221
click at [26, 7] on div "Schwinn" at bounding box center [26, 12] width 38 height 15
click at [256, 15] on icon "button" at bounding box center [253, 11] width 9 height 9
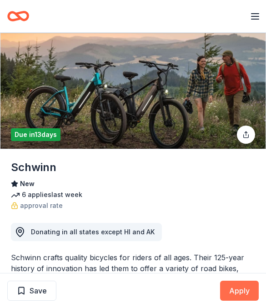
click at [243, 291] on button "Apply" at bounding box center [239, 290] width 39 height 20
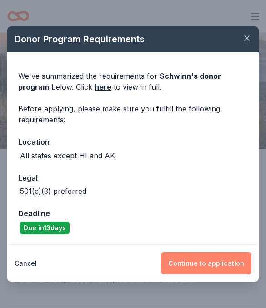
click at [220, 271] on button "Continue to application" at bounding box center [206, 263] width 90 height 22
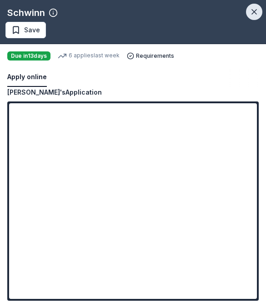
click at [254, 17] on button "button" at bounding box center [254, 12] width 16 height 16
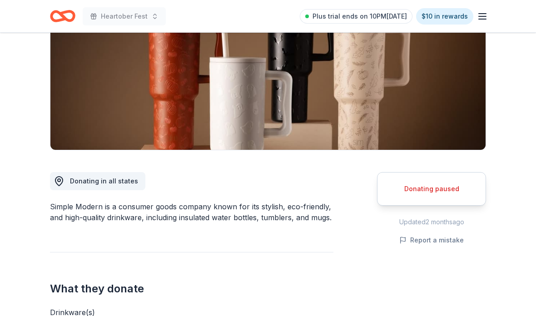
scroll to position [128, 0]
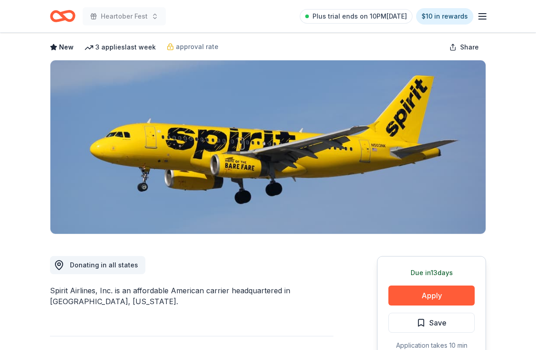
scroll to position [42, 0]
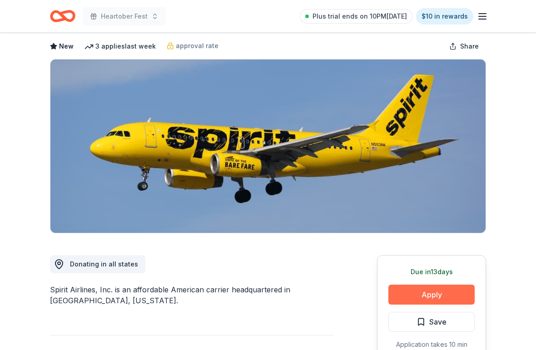
click at [443, 291] on button "Apply" at bounding box center [431, 295] width 86 height 20
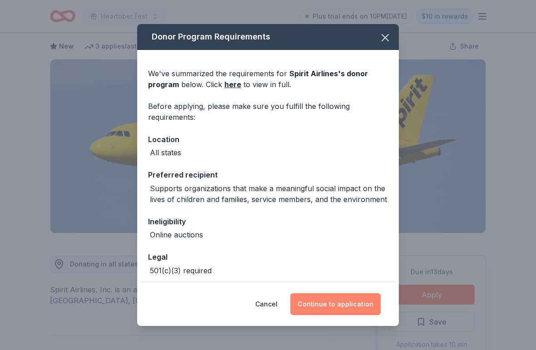
click at [365, 301] on button "Continue to application" at bounding box center [335, 304] width 90 height 22
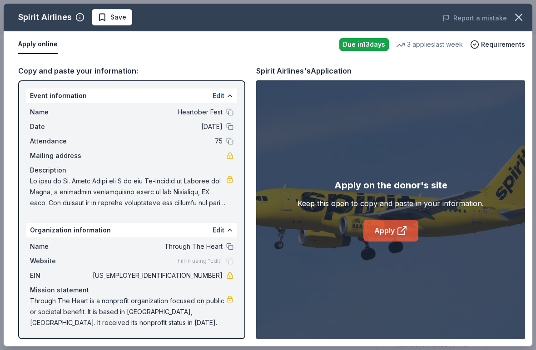
click at [402, 224] on link "Apply" at bounding box center [390, 231] width 55 height 22
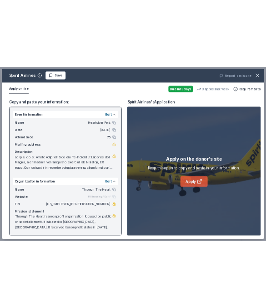
scroll to position [56, 0]
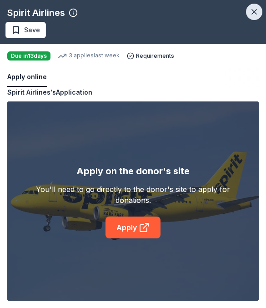
click at [248, 14] on button "button" at bounding box center [254, 12] width 16 height 16
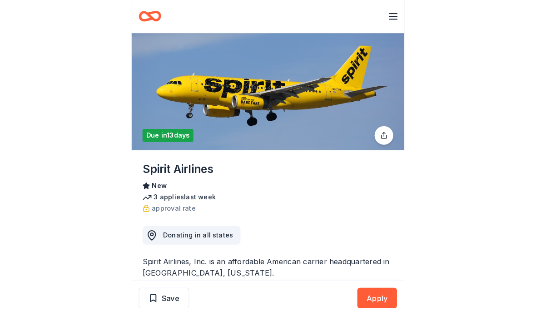
scroll to position [0, 0]
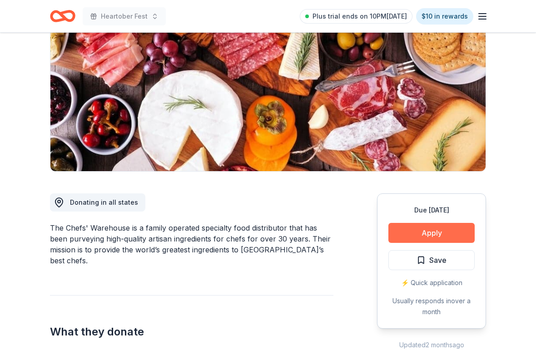
click at [455, 224] on button "Apply" at bounding box center [431, 234] width 86 height 20
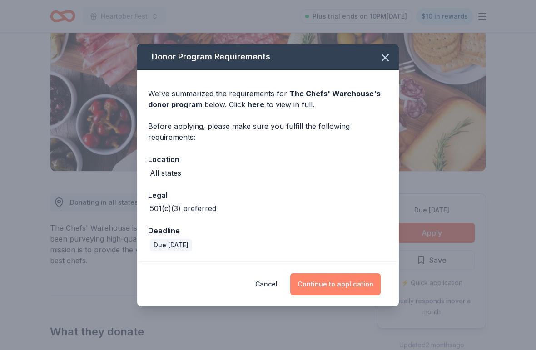
click at [357, 284] on button "Continue to application" at bounding box center [335, 284] width 90 height 22
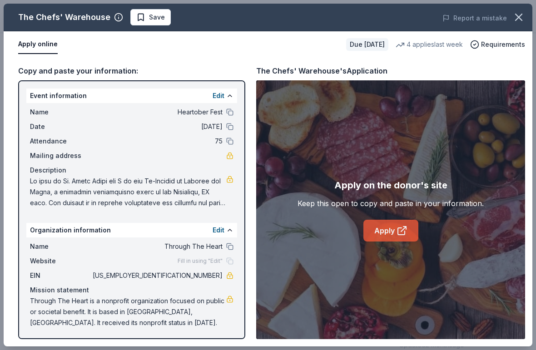
click at [399, 233] on icon at bounding box center [402, 230] width 11 height 11
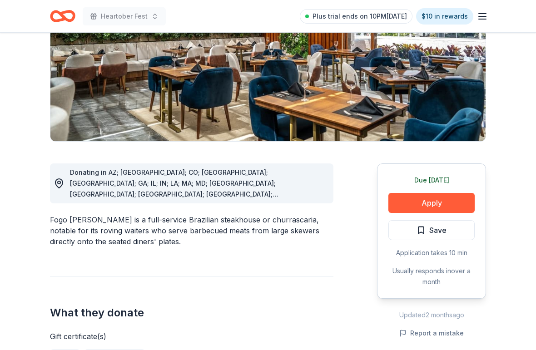
scroll to position [133, 0]
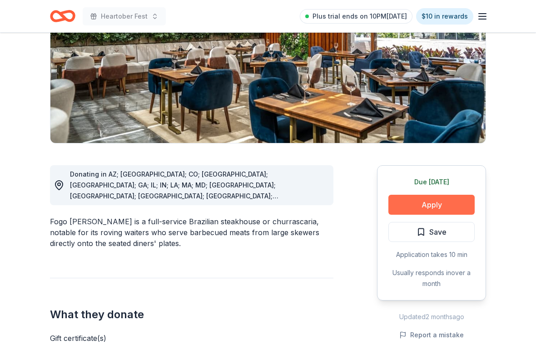
click at [457, 205] on button "Apply" at bounding box center [431, 205] width 86 height 20
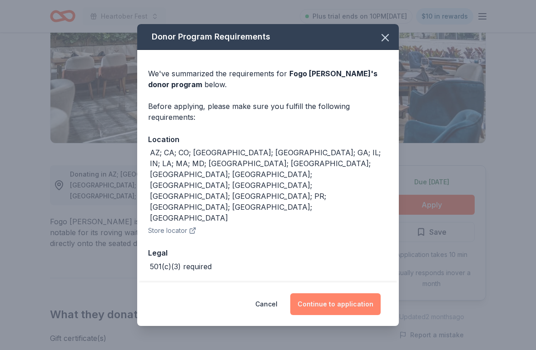
click at [375, 299] on button "Continue to application" at bounding box center [335, 304] width 90 height 22
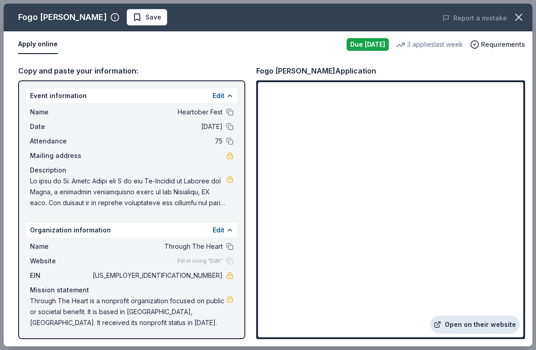
click at [470, 326] on link "Open on their website" at bounding box center [474, 325] width 89 height 18
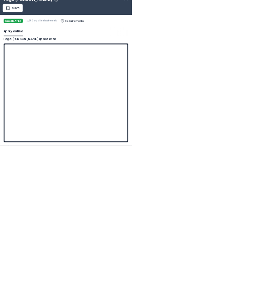
scroll to position [146, 0]
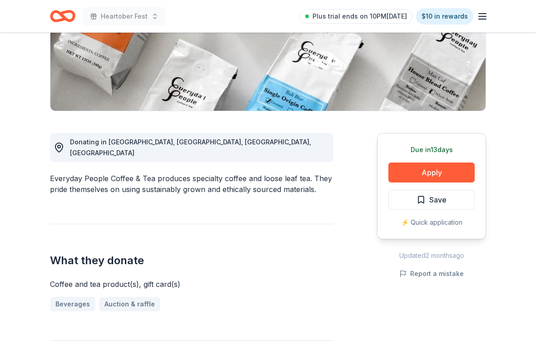
scroll to position [171, 0]
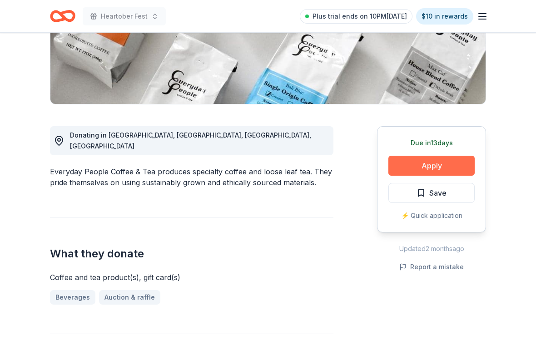
click at [454, 165] on button "Apply" at bounding box center [431, 166] width 86 height 20
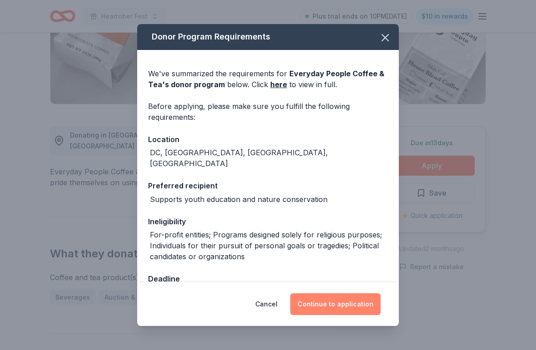
click at [362, 304] on button "Continue to application" at bounding box center [335, 304] width 90 height 22
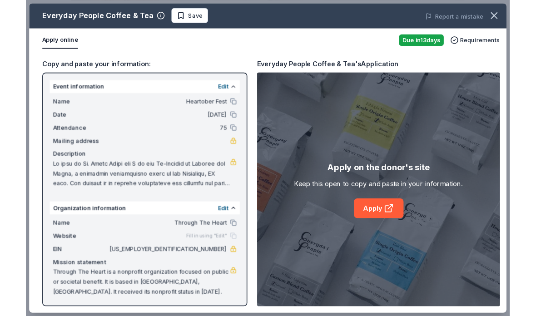
scroll to position [208, 0]
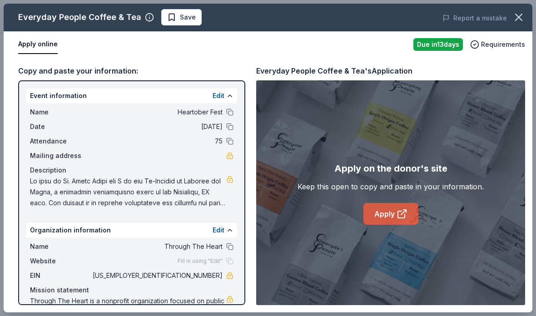
click at [395, 207] on link "Apply" at bounding box center [390, 214] width 55 height 22
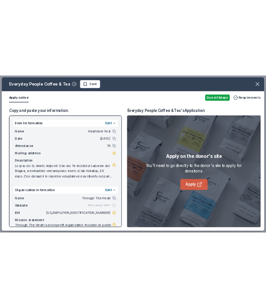
scroll to position [185, 0]
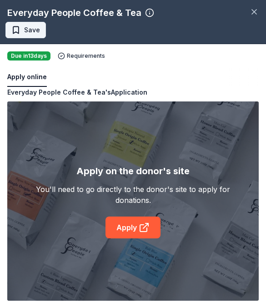
click at [36, 23] on button "Save" at bounding box center [25, 30] width 40 height 16
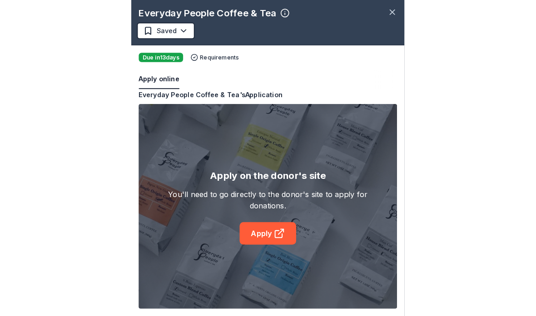
scroll to position [208, 0]
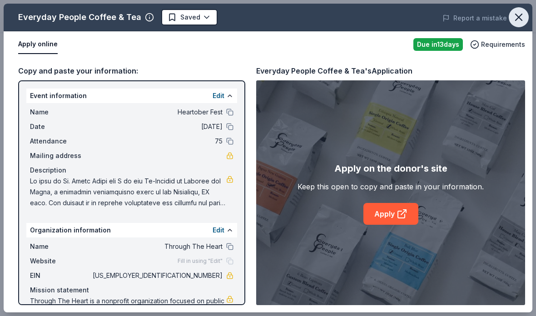
click at [520, 17] on icon "button" at bounding box center [519, 17] width 6 height 6
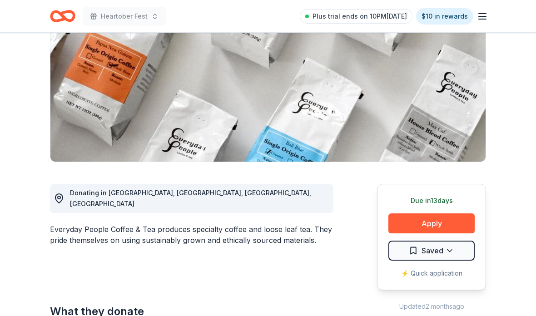
scroll to position [0, 0]
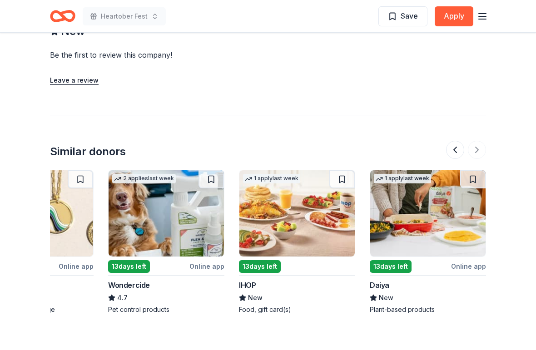
scroll to position [0, 858]
click at [193, 219] on img at bounding box center [166, 213] width 115 height 86
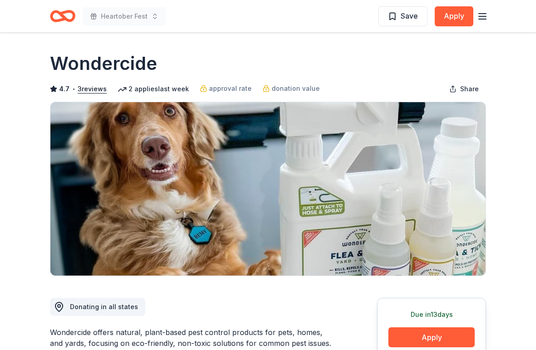
click at [67, 16] on icon "Home" at bounding box center [62, 15] width 25 height 21
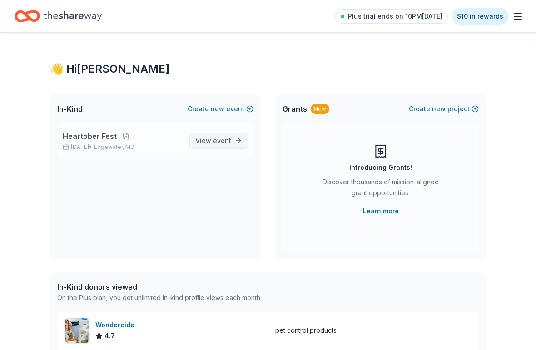
click at [225, 141] on span "event" at bounding box center [222, 141] width 18 height 8
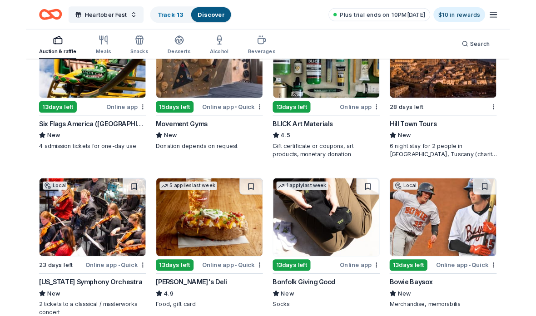
scroll to position [2049, 0]
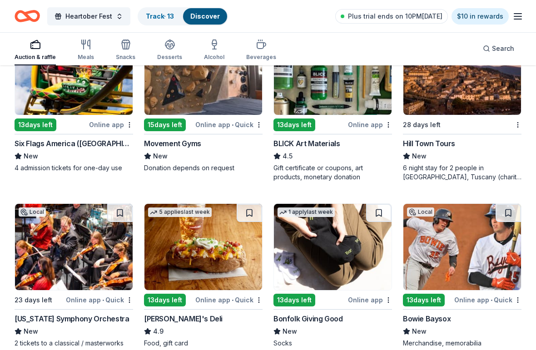
click at [493, 101] on img at bounding box center [462, 72] width 118 height 86
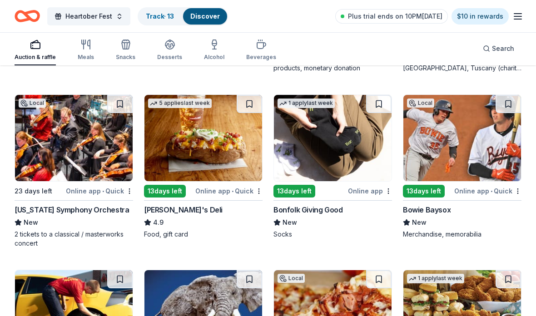
scroll to position [2159, 0]
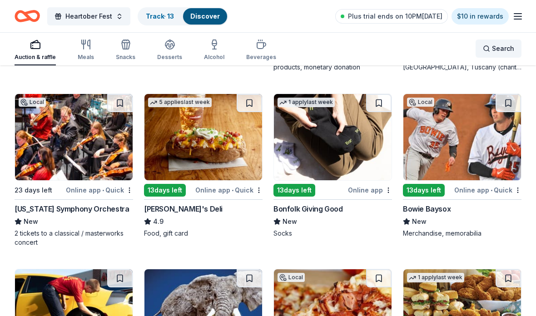
click at [506, 45] on span "Search" at bounding box center [503, 48] width 22 height 11
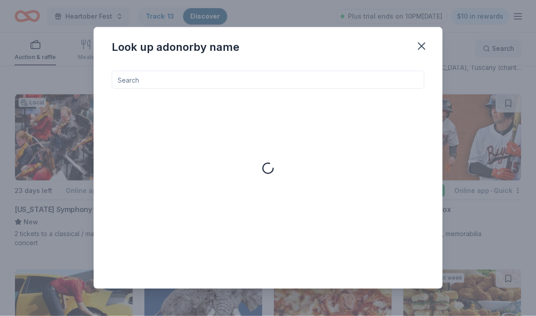
scroll to position [2160, 0]
click at [367, 89] on input at bounding box center [268, 80] width 313 height 18
type input "B"
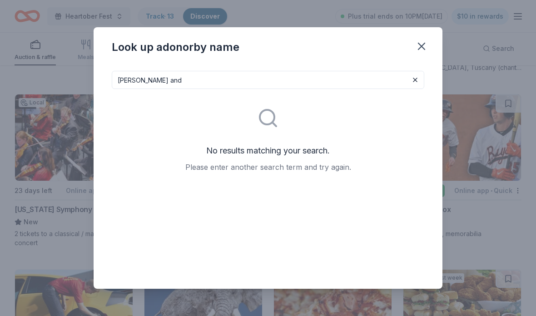
type input "Melissa and"
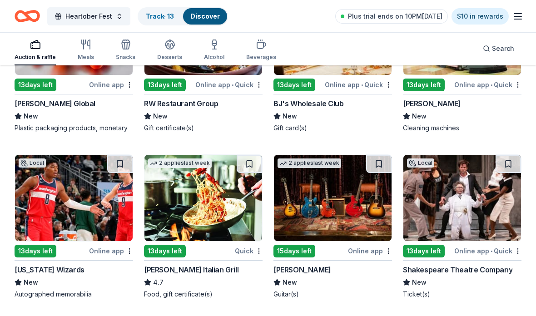
scroll to position [4684, 0]
click at [222, 206] on img at bounding box center [203, 198] width 118 height 86
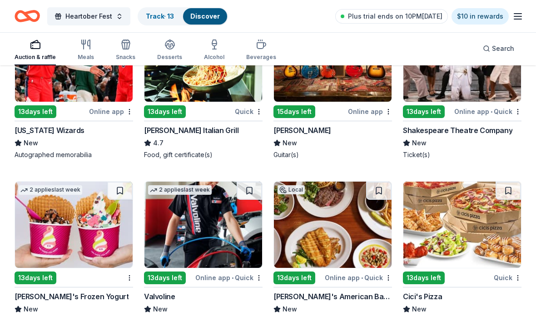
scroll to position [4815, 0]
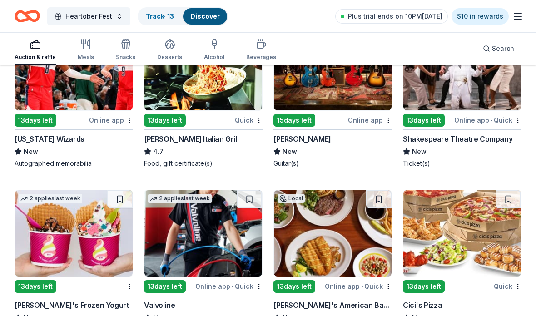
click at [33, 46] on icon "button" at bounding box center [35, 44] width 11 height 11
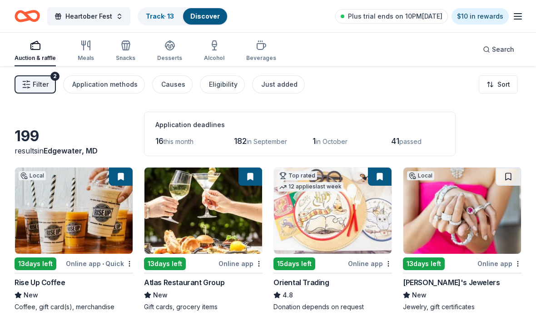
click at [43, 87] on span "Filter" at bounding box center [41, 84] width 16 height 11
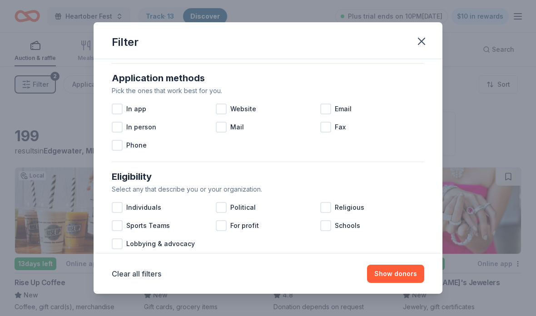
scroll to position [156, 0]
click at [328, 108] on div at bounding box center [325, 108] width 11 height 11
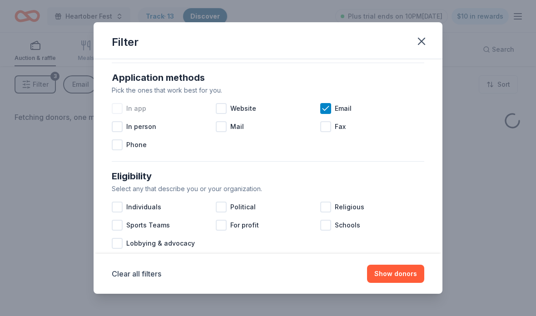
click at [211, 108] on div "In app" at bounding box center [164, 108] width 104 height 18
click at [228, 109] on div "Website" at bounding box center [268, 108] width 104 height 18
click at [123, 109] on div "In app" at bounding box center [164, 108] width 104 height 18
click at [398, 277] on button "Show donors" at bounding box center [395, 274] width 57 height 18
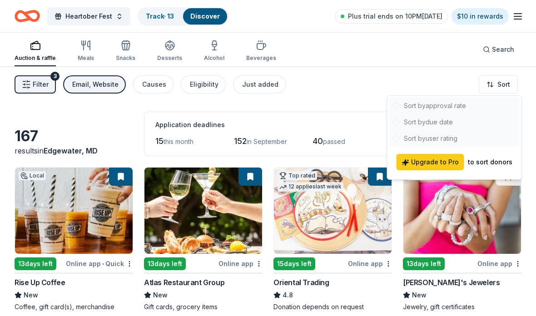
click at [466, 252] on html "10% Heartober Fest Track · 13 Discover Plus trial ends on 10PM, 8/26 $10 in rew…" at bounding box center [268, 158] width 536 height 316
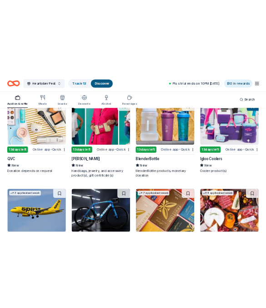
scroll to position [5598, 0]
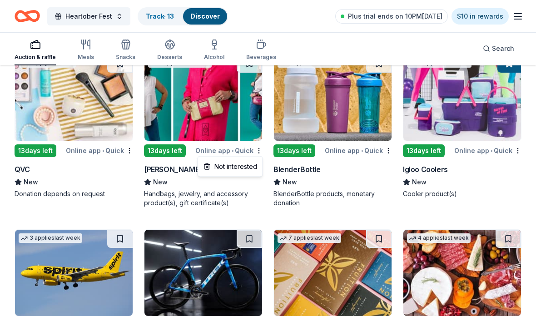
click at [230, 124] on img at bounding box center [203, 98] width 118 height 86
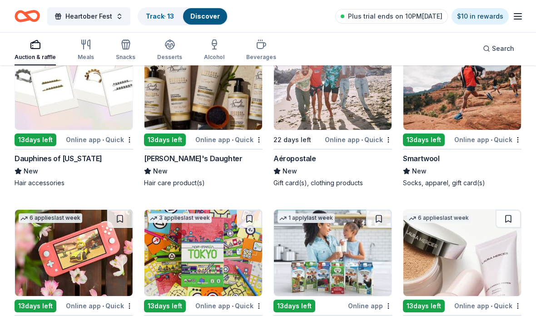
scroll to position [6642, 0]
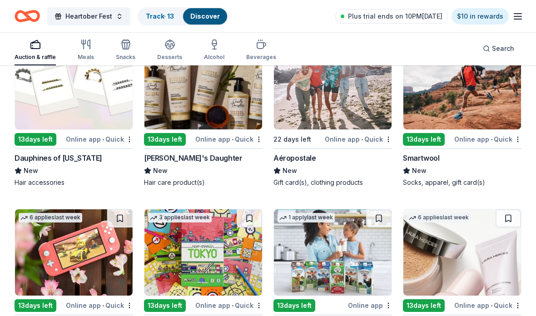
click at [225, 94] on img at bounding box center [203, 87] width 118 height 86
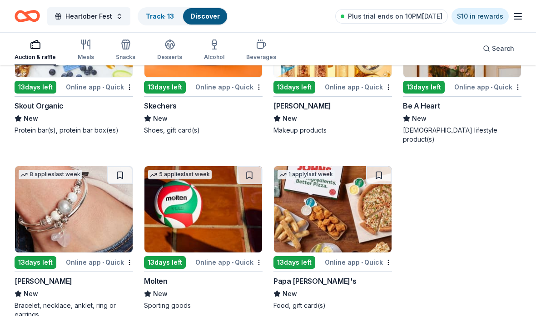
scroll to position [7035, 0]
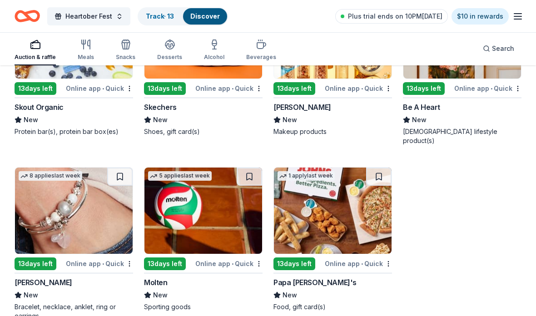
click at [357, 208] on img at bounding box center [333, 211] width 118 height 86
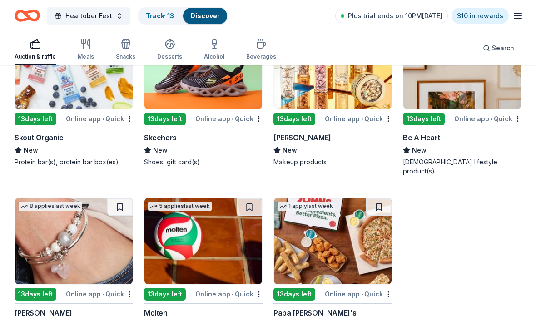
scroll to position [7004, 0]
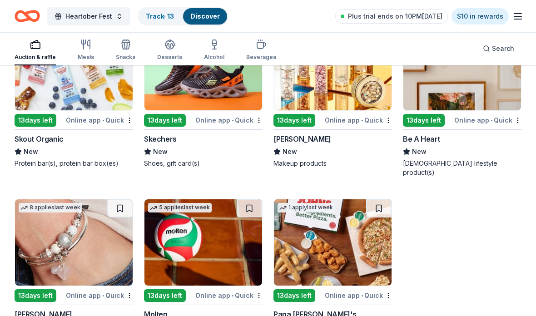
click at [215, 228] on img at bounding box center [203, 242] width 118 height 86
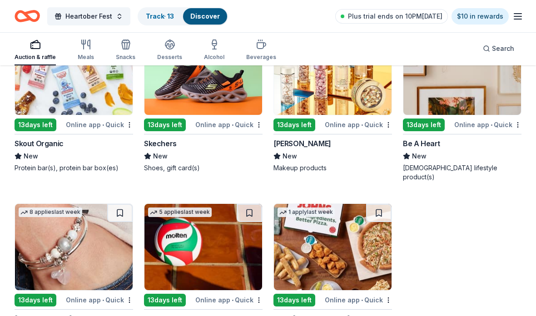
scroll to position [7001, 0]
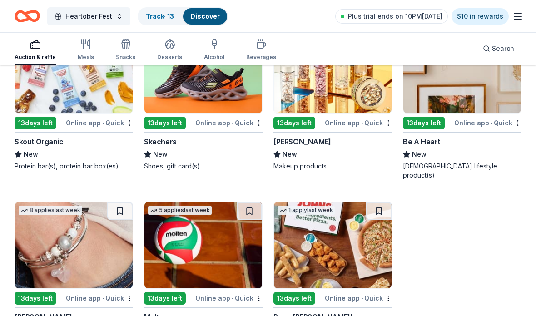
click at [80, 237] on img at bounding box center [74, 245] width 118 height 86
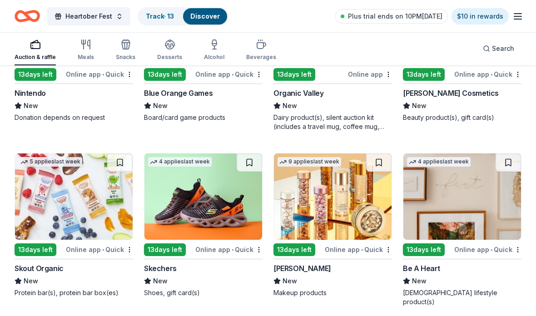
scroll to position [6872, 0]
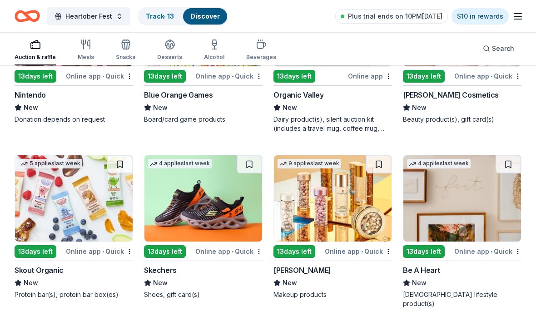
click at [355, 187] on img at bounding box center [333, 198] width 118 height 86
click at [209, 199] on img at bounding box center [203, 198] width 118 height 86
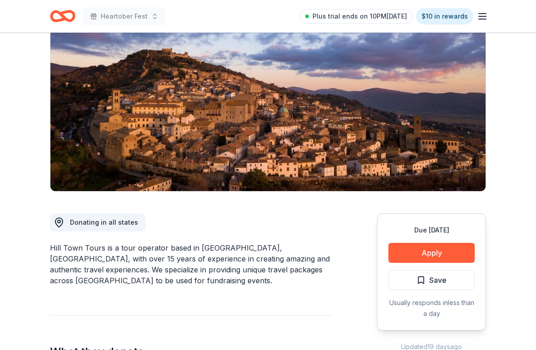
scroll to position [85, 0]
click at [464, 251] on button "Apply" at bounding box center [431, 253] width 86 height 20
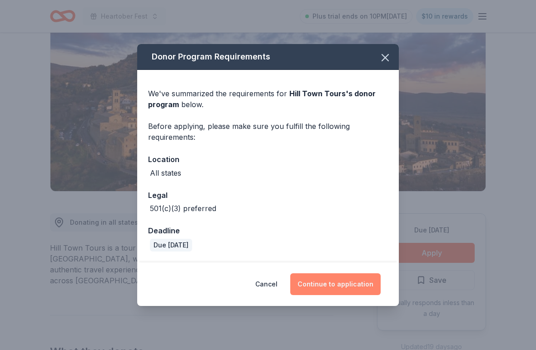
click at [368, 290] on button "Continue to application" at bounding box center [335, 284] width 90 height 22
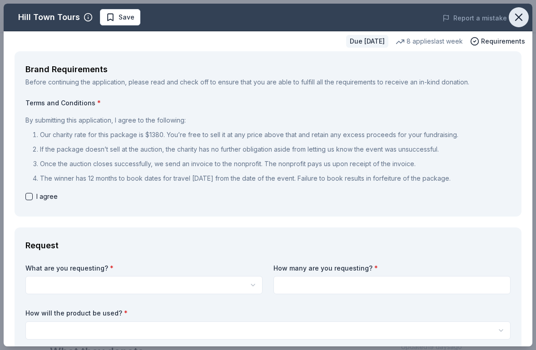
click at [527, 11] on button "button" at bounding box center [519, 17] width 20 height 20
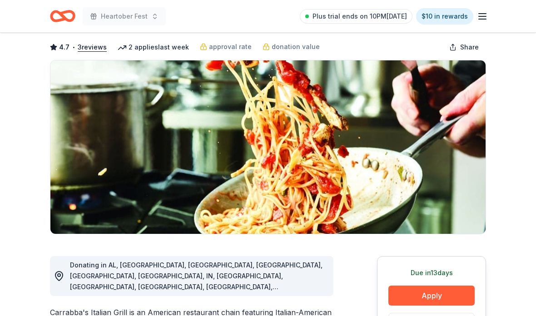
scroll to position [41, 0]
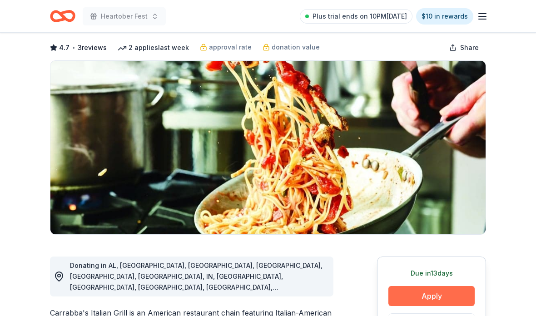
click at [441, 298] on button "Apply" at bounding box center [431, 296] width 86 height 20
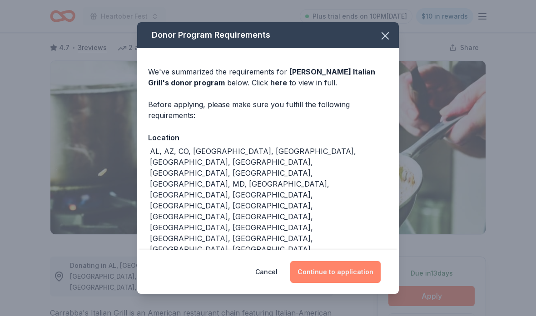
click at [369, 276] on button "Continue to application" at bounding box center [335, 272] width 90 height 22
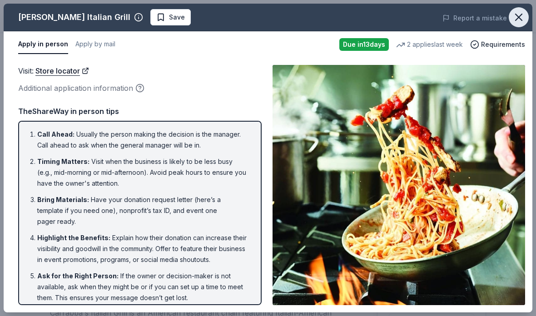
click at [527, 22] on button "button" at bounding box center [519, 17] width 20 height 20
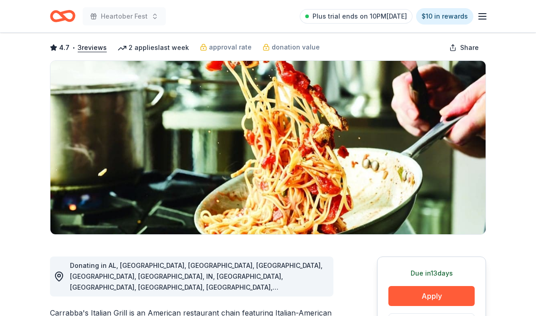
scroll to position [0, 0]
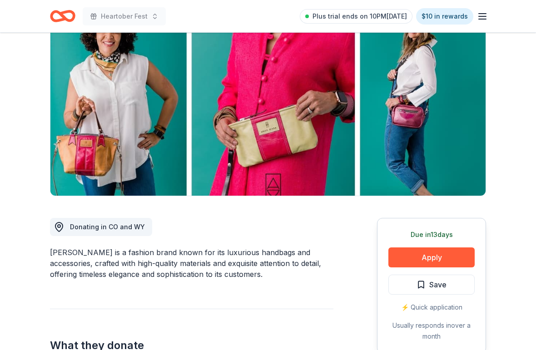
scroll to position [75, 0]
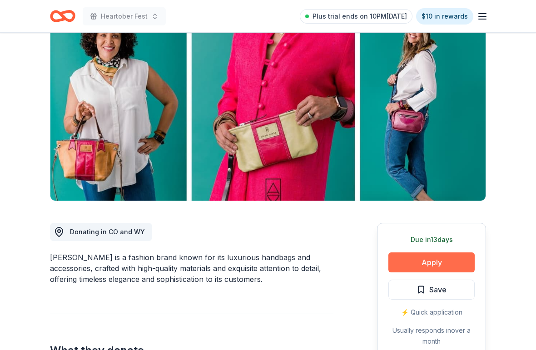
click at [449, 267] on button "Apply" at bounding box center [431, 263] width 86 height 20
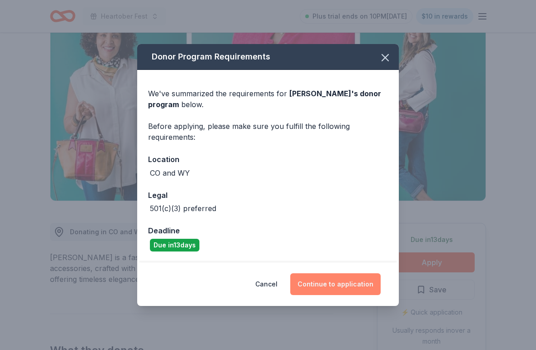
click at [368, 279] on button "Continue to application" at bounding box center [335, 284] width 90 height 22
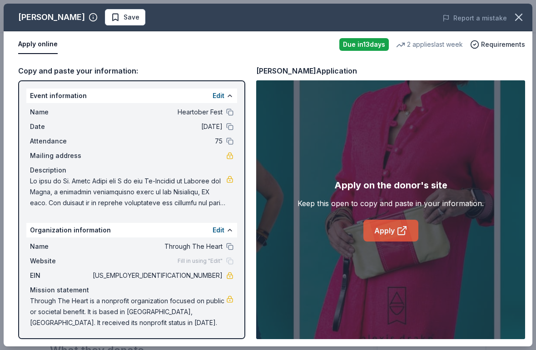
click at [403, 229] on icon at bounding box center [402, 230] width 11 height 11
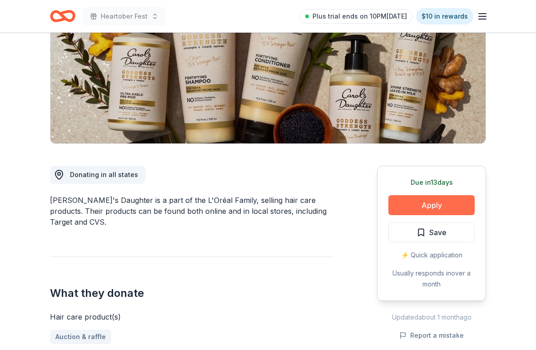
click at [443, 207] on button "Apply" at bounding box center [431, 206] width 86 height 20
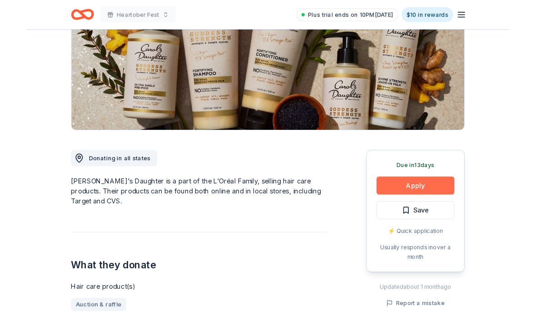
scroll to position [132, 0]
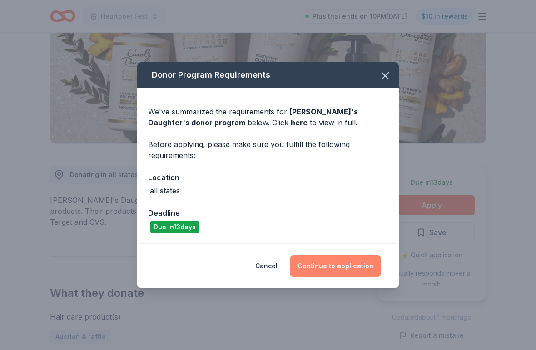
click at [351, 268] on button "Continue to application" at bounding box center [335, 266] width 90 height 22
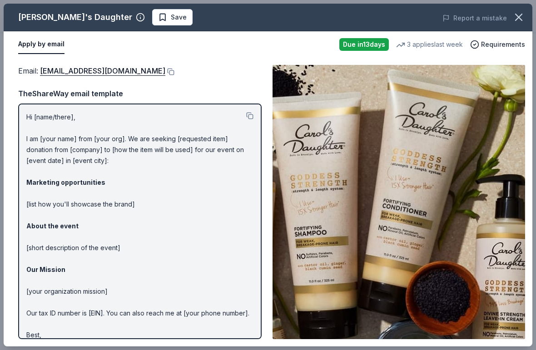
click at [172, 65] on div "Email : press@support.carolsdaughter.com" at bounding box center [140, 71] width 244 height 12
click at [172, 73] on button at bounding box center [169, 71] width 9 height 7
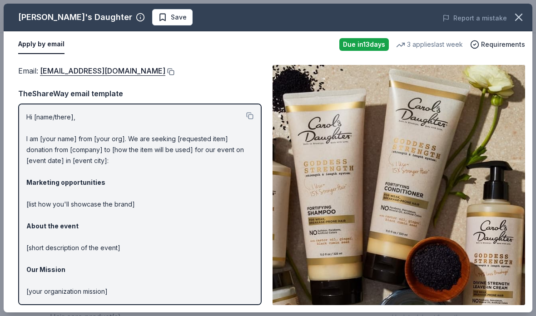
scroll to position [169, 0]
click at [510, 19] on button "button" at bounding box center [519, 17] width 20 height 20
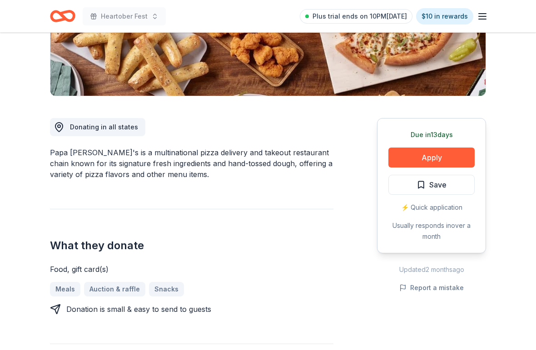
scroll to position [195, 0]
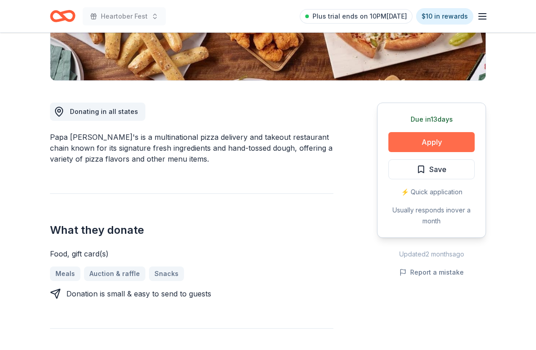
click at [440, 136] on button "Apply" at bounding box center [431, 142] width 86 height 20
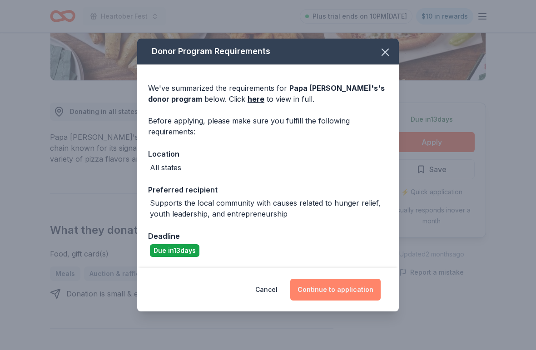
click at [338, 297] on button "Continue to application" at bounding box center [335, 290] width 90 height 22
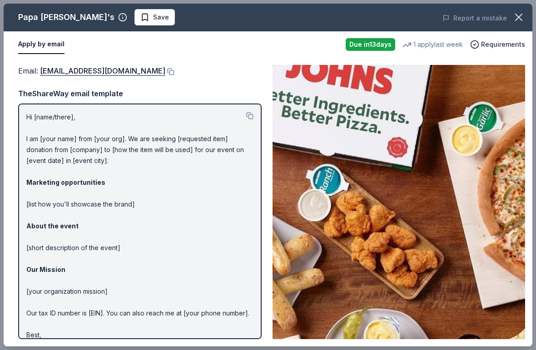
click at [145, 65] on div "Email : [EMAIL_ADDRESS][DOMAIN_NAME]" at bounding box center [140, 71] width 244 height 12
click at [165, 75] on button at bounding box center [169, 71] width 9 height 7
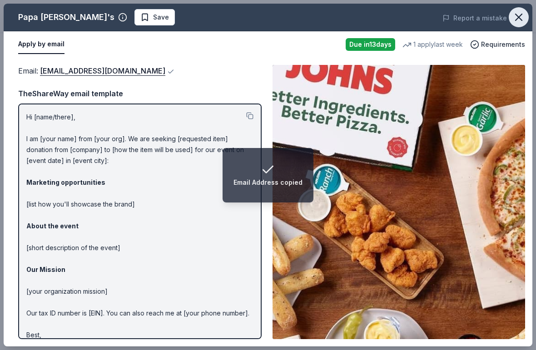
click at [518, 13] on icon "button" at bounding box center [518, 17] width 13 height 13
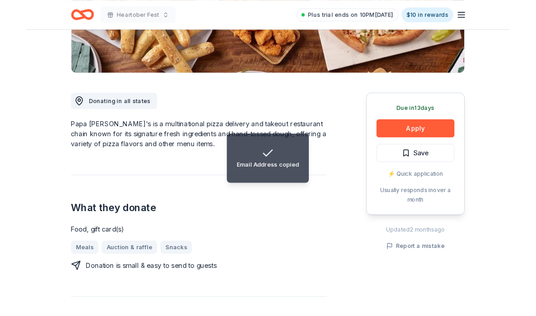
scroll to position [232, 0]
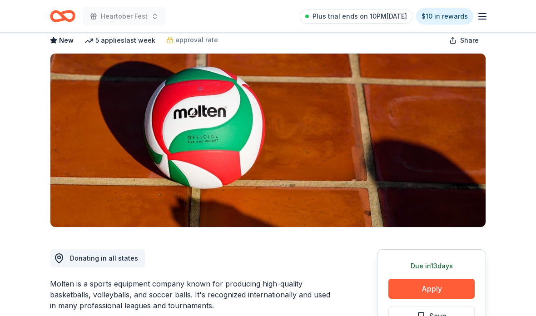
scroll to position [52, 0]
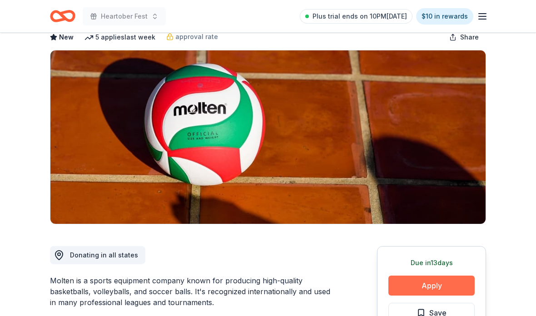
click at [444, 287] on button "Apply" at bounding box center [431, 286] width 86 height 20
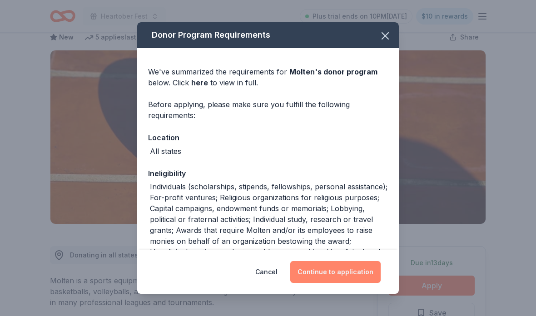
click at [362, 283] on button "Continue to application" at bounding box center [335, 272] width 90 height 22
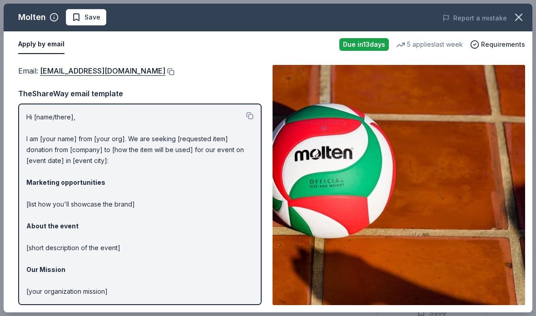
click at [165, 68] on button at bounding box center [169, 71] width 9 height 7
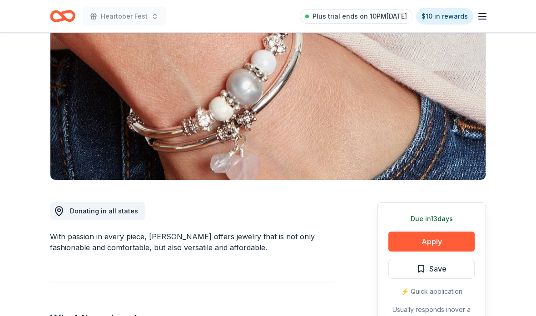
scroll to position [96, 0]
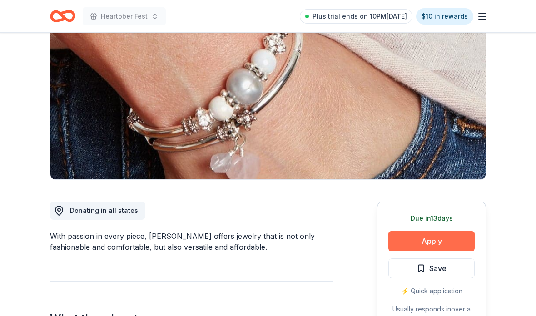
click at [458, 236] on button "Apply" at bounding box center [431, 241] width 86 height 20
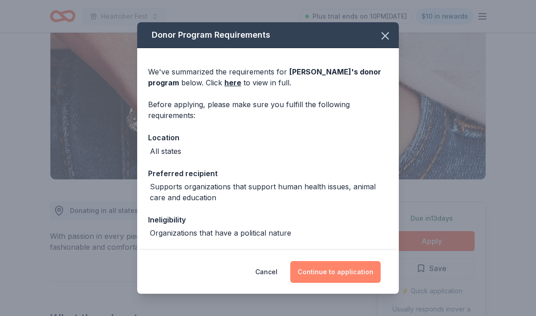
click at [358, 283] on button "Continue to application" at bounding box center [335, 272] width 90 height 22
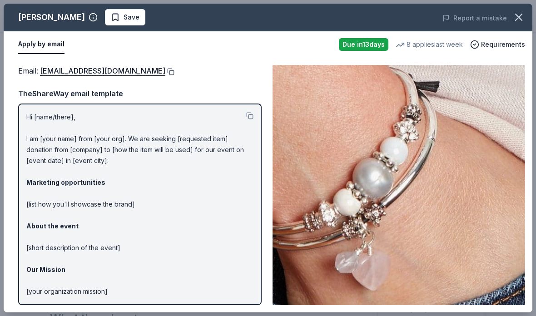
click at [165, 69] on button at bounding box center [169, 71] width 9 height 7
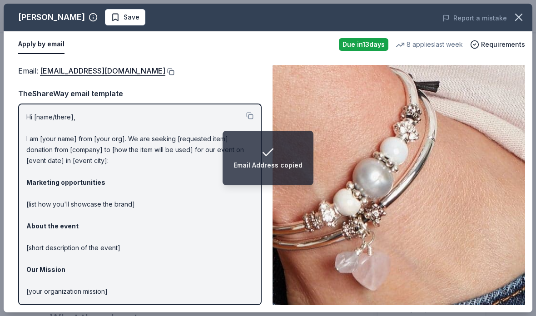
scroll to position [133, 0]
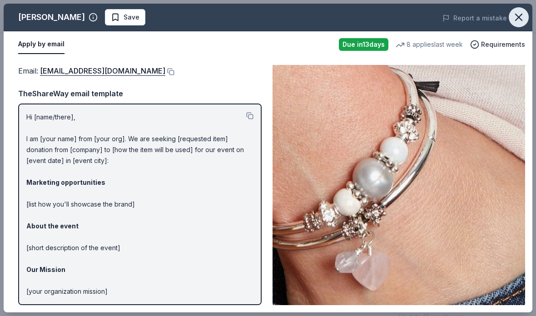
click at [519, 23] on icon "button" at bounding box center [518, 17] width 13 height 13
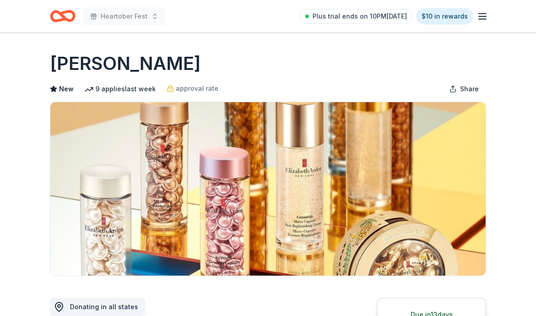
scroll to position [36, 0]
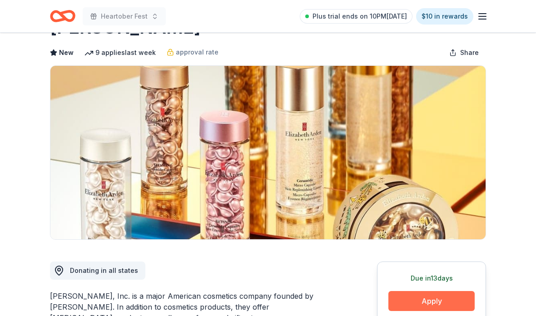
click at [432, 302] on button "Apply" at bounding box center [431, 301] width 86 height 20
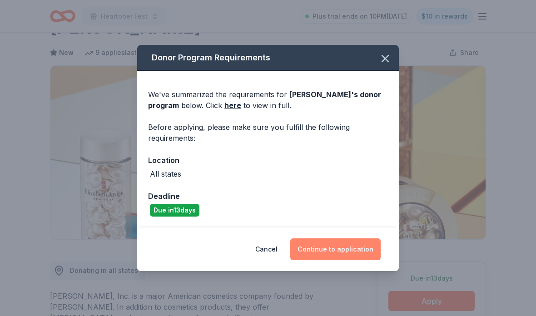
click at [363, 254] on button "Continue to application" at bounding box center [335, 250] width 90 height 22
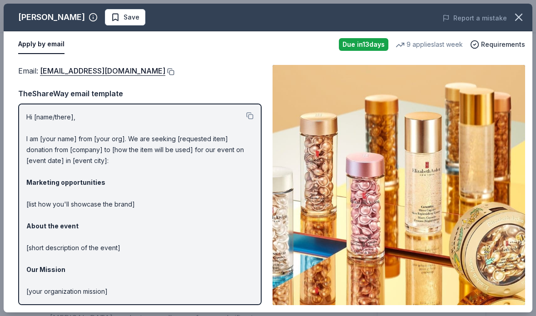
click at [171, 68] on button at bounding box center [169, 71] width 9 height 7
